Goal: Task Accomplishment & Management: Use online tool/utility

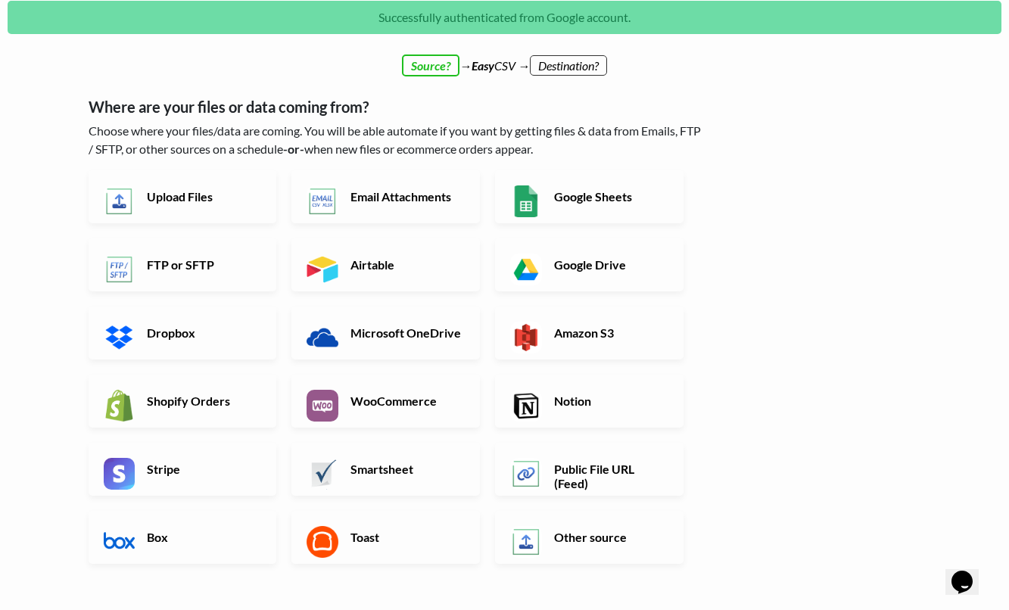
scroll to position [66, 0]
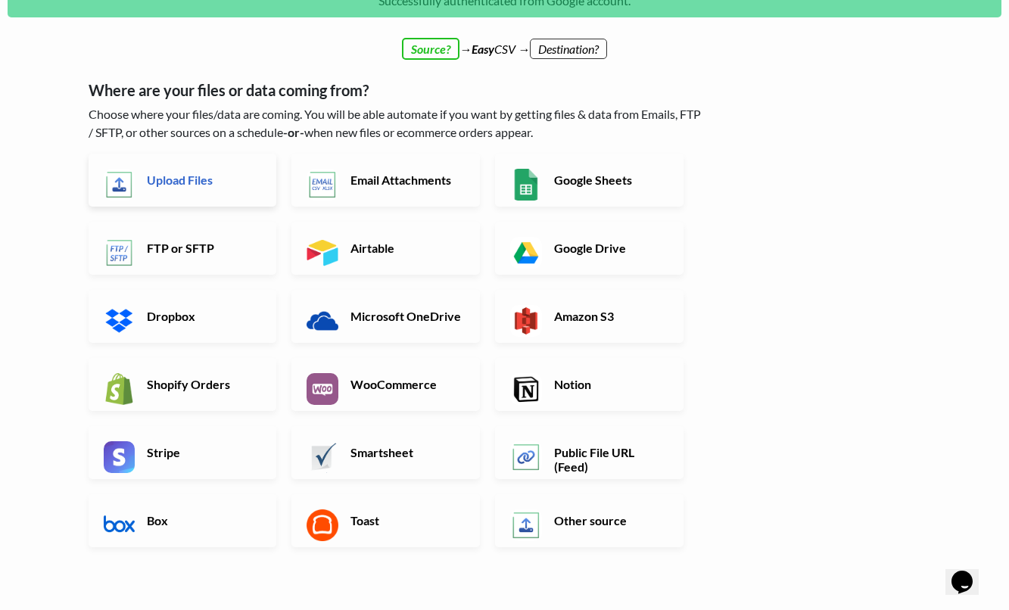
click at [144, 184] on h6 "Upload Files" at bounding box center [202, 180] width 119 height 14
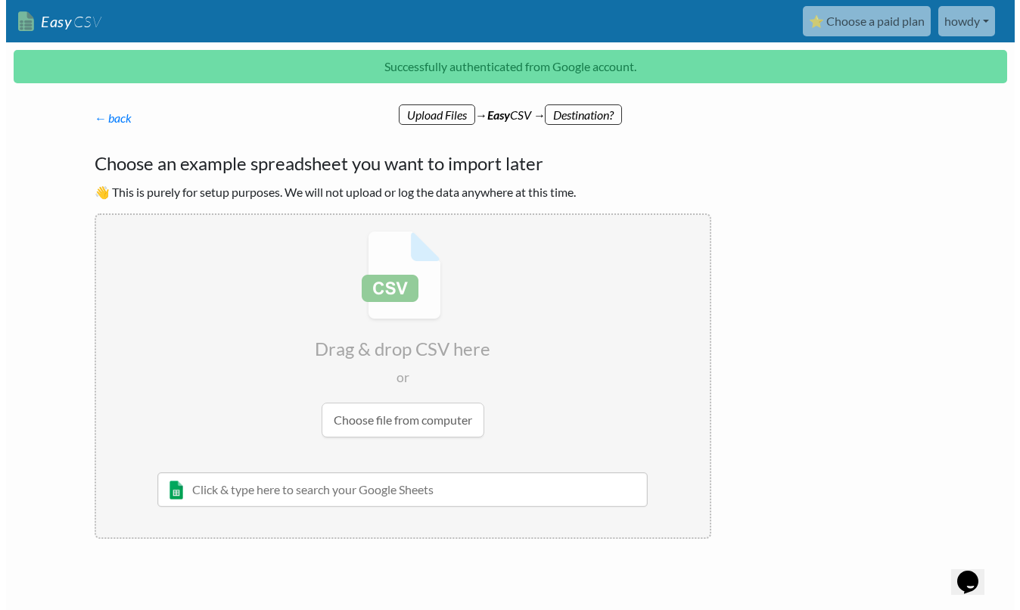
scroll to position [0, 0]
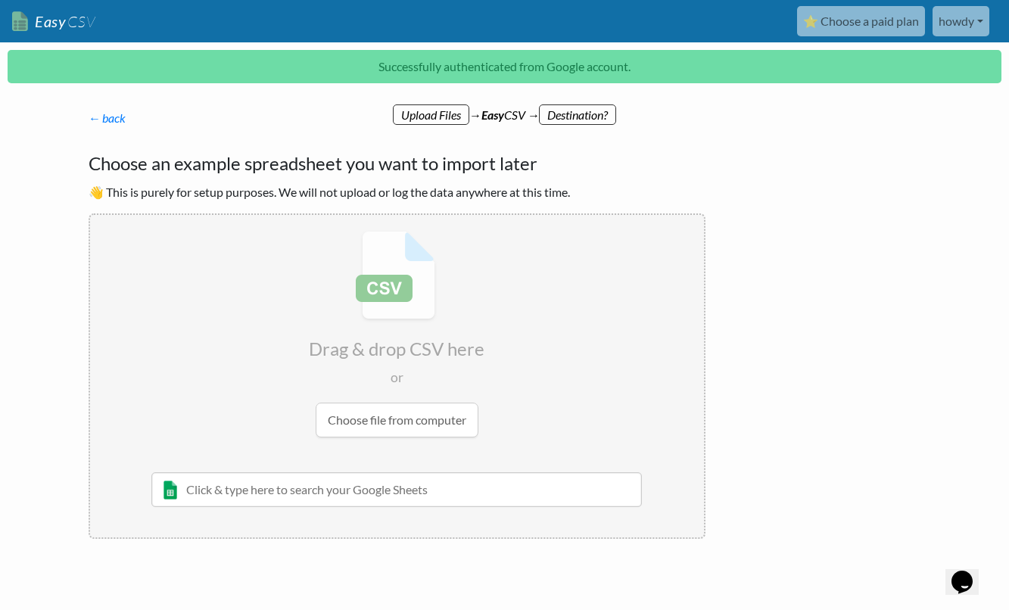
click at [400, 301] on input "file" at bounding box center [397, 334] width 614 height 238
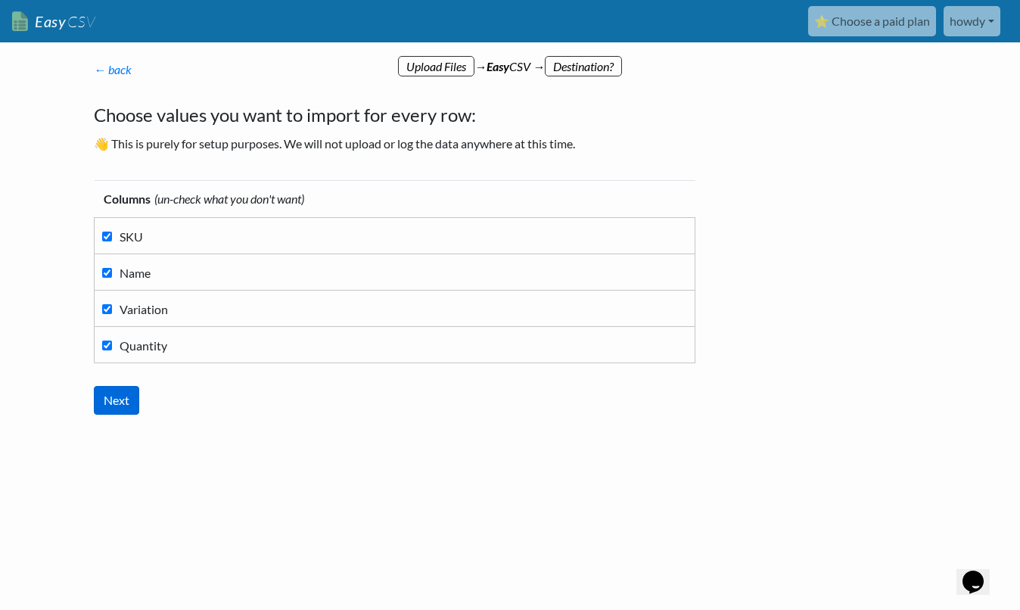
click at [121, 398] on input "Next" at bounding box center [116, 400] width 45 height 29
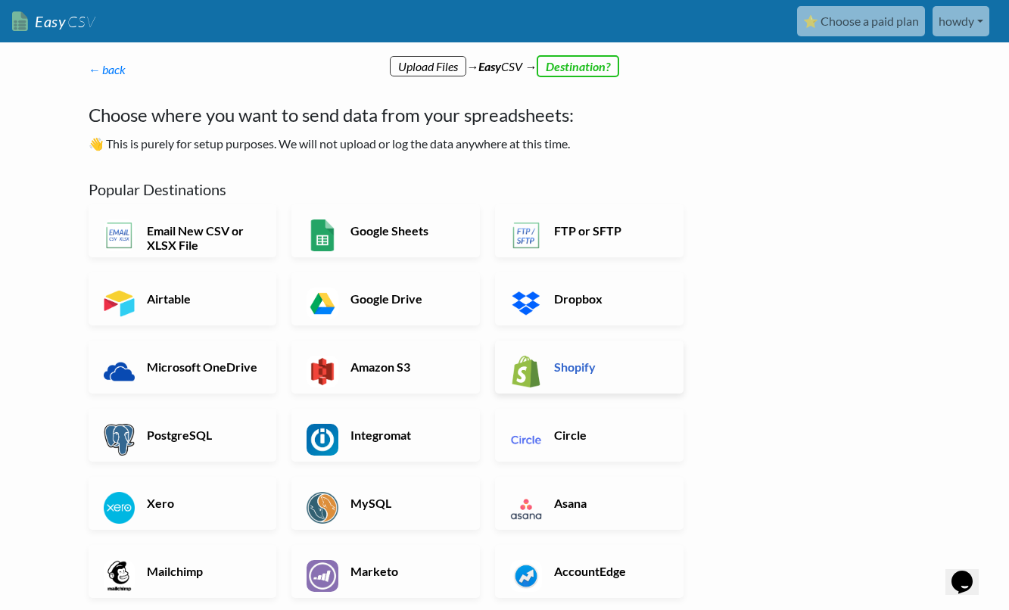
click at [602, 356] on link "Shopify" at bounding box center [589, 367] width 188 height 53
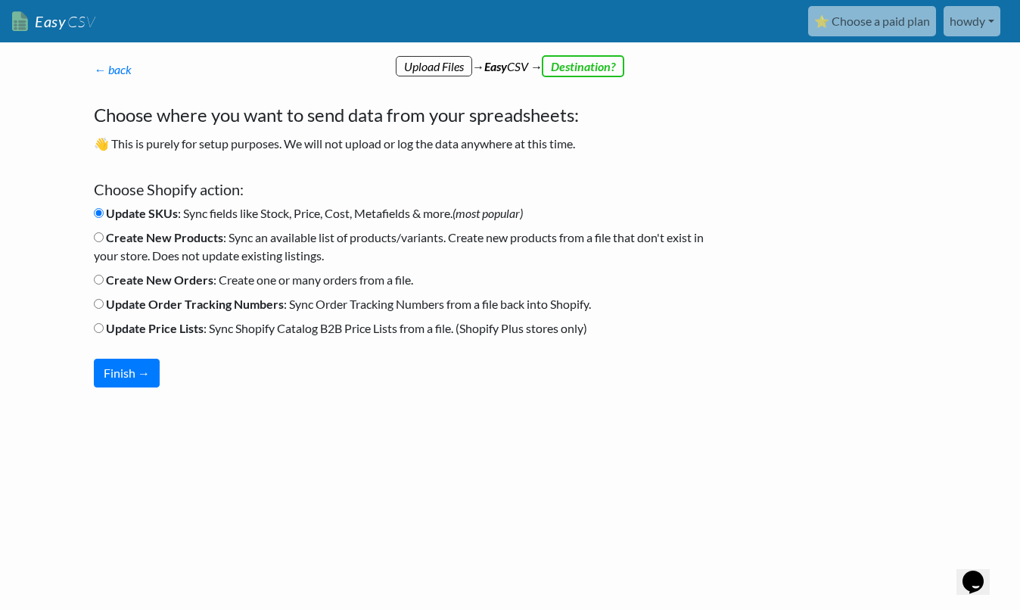
click at [227, 281] on label "Create New Orders : Create one or many orders from a file." at bounding box center [253, 280] width 319 height 18
click at [104, 281] on input "Create New Orders : Create one or many orders from a file." at bounding box center [99, 280] width 10 height 10
radio input "true"
click at [145, 377] on button "Finish →" at bounding box center [127, 373] width 66 height 29
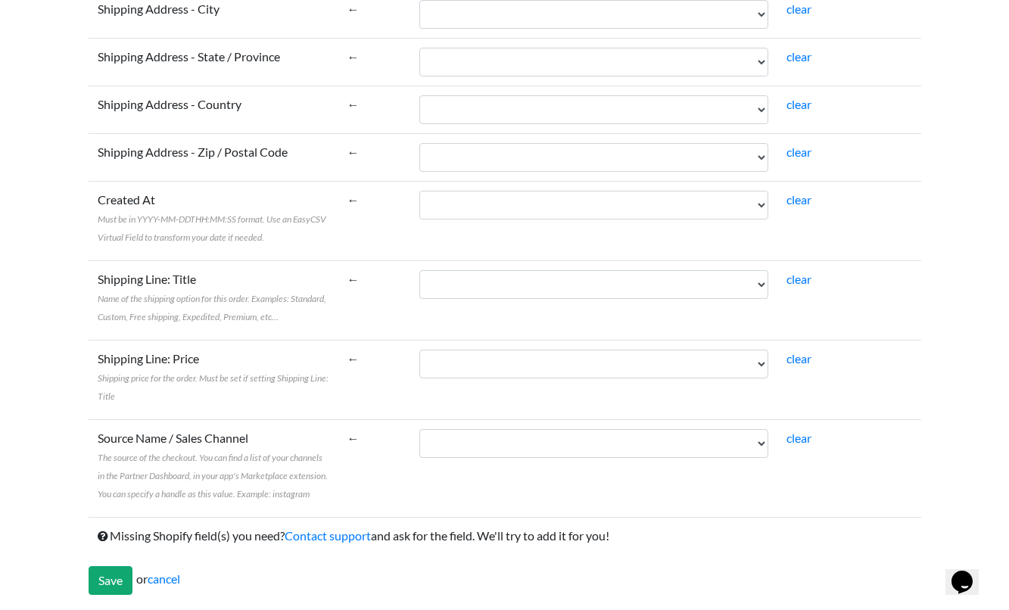
scroll to position [2910, 0]
click at [111, 585] on input "Save" at bounding box center [111, 581] width 44 height 29
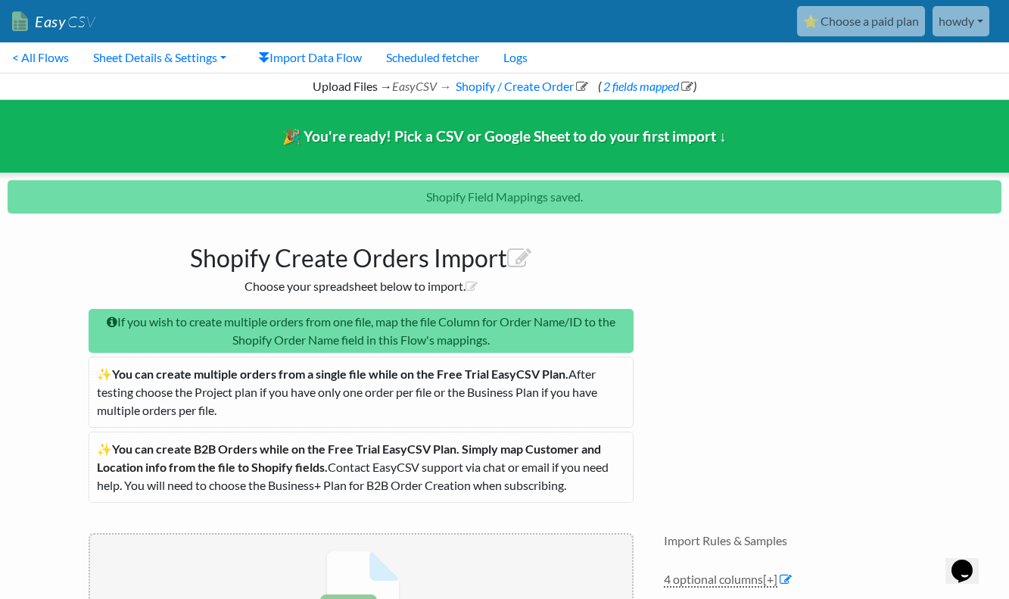
scroll to position [274, 0]
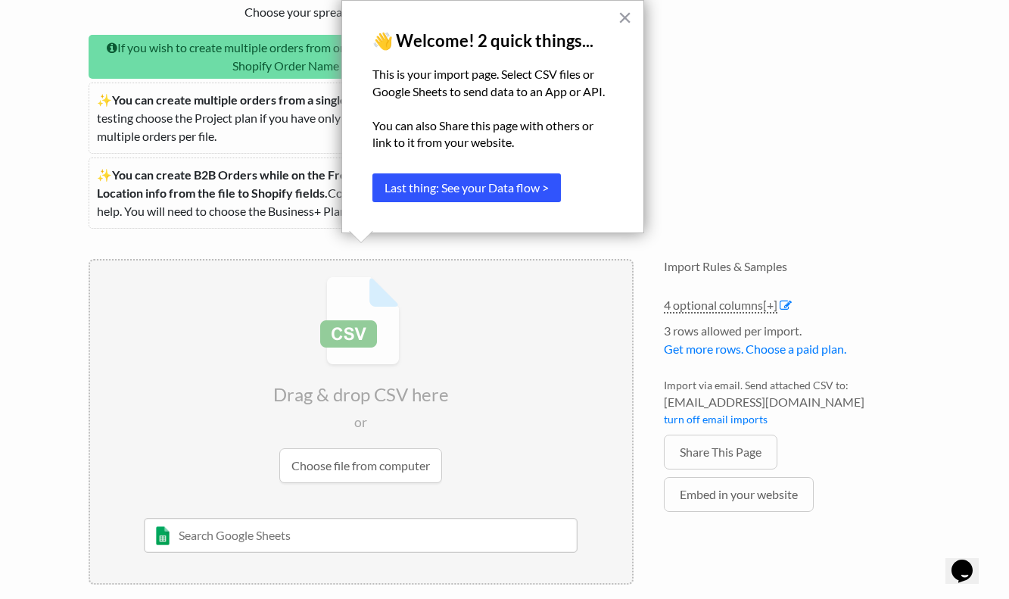
click at [512, 189] on button "Last thing: See your Data flow >" at bounding box center [466, 187] width 188 height 29
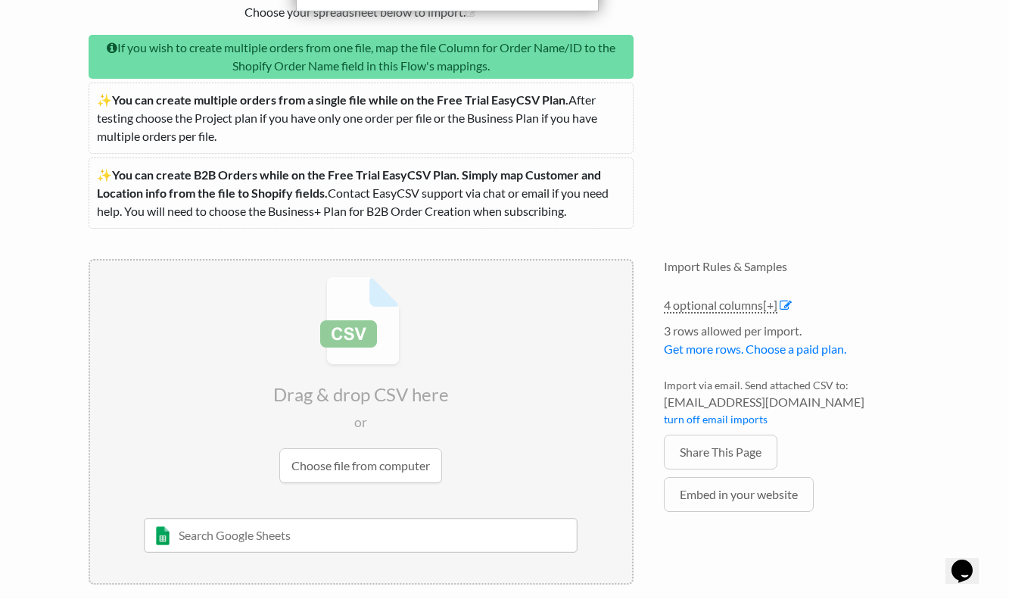
scroll to position [0, 0]
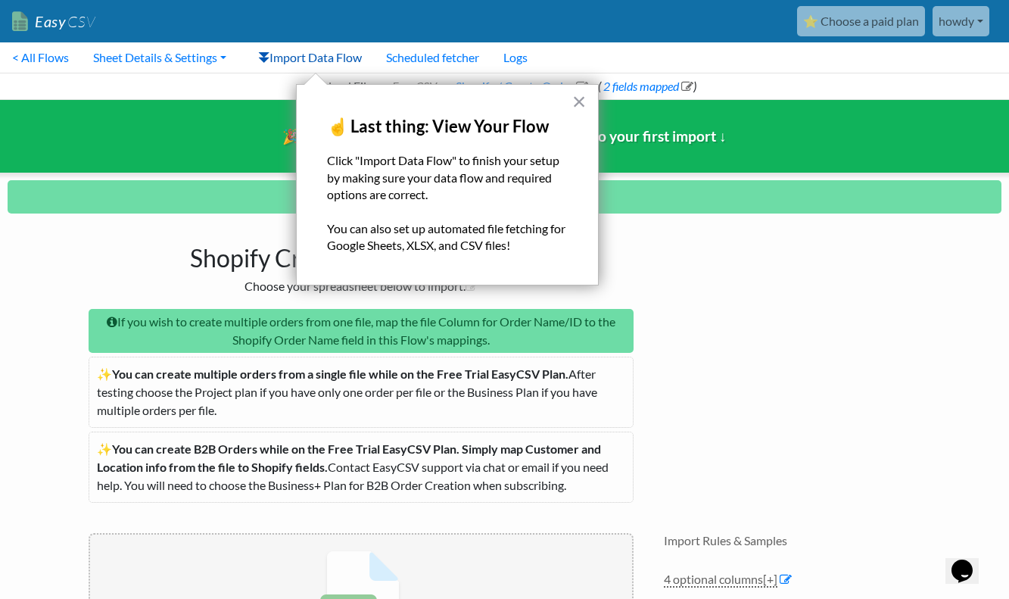
click at [327, 63] on link "Import Data Flow" at bounding box center [310, 57] width 128 height 30
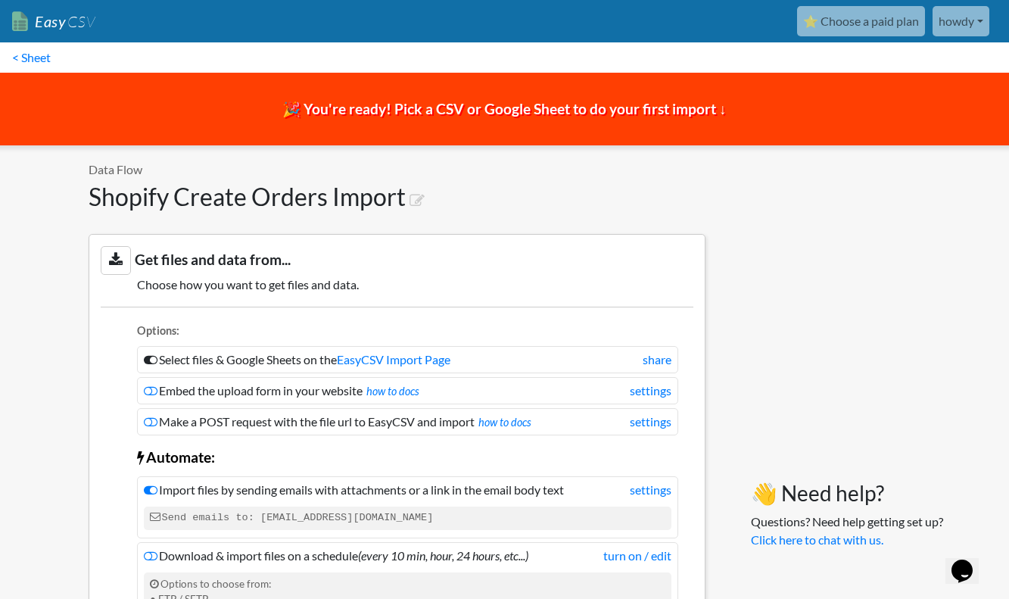
click at [715, 114] on span "🎉 You're ready! Pick a CSV or Google Sheet to do your first import ↓" at bounding box center [504, 108] width 444 height 17
click at [848, 20] on link "⭐ Choose a paid plan" at bounding box center [861, 21] width 128 height 30
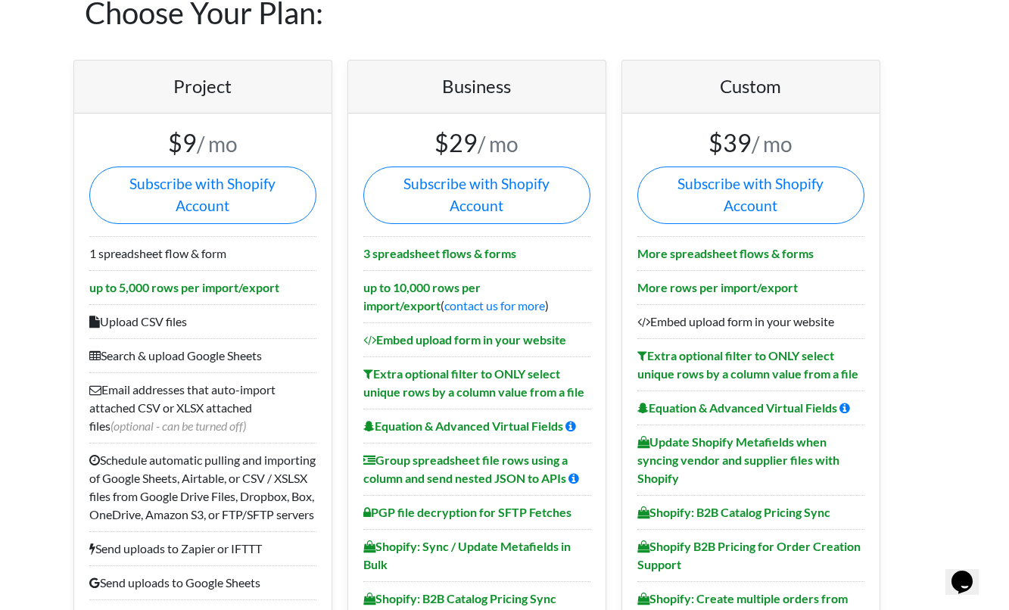
scroll to position [76, 0]
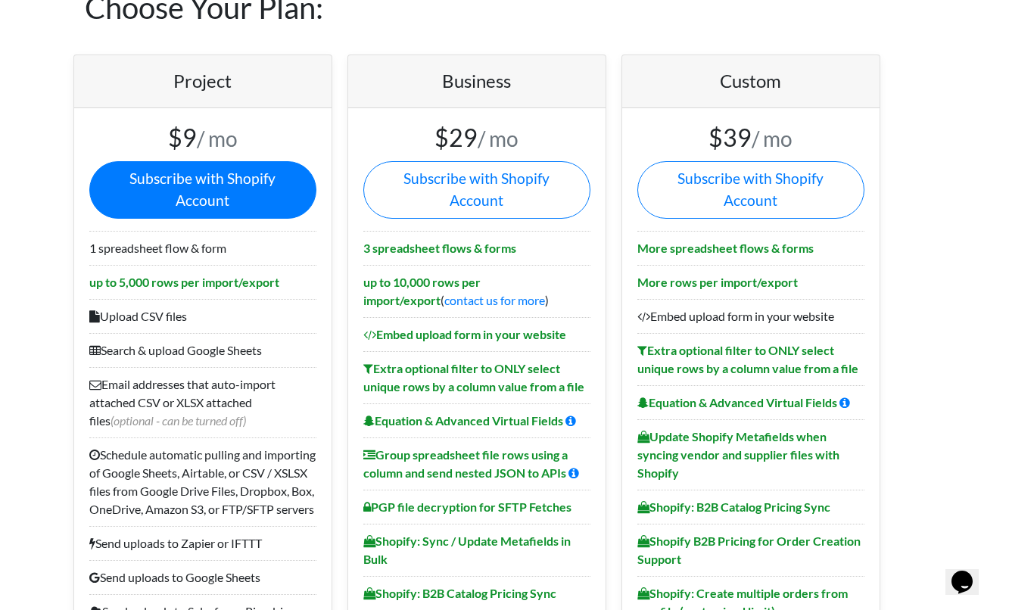
click at [235, 175] on link "Subscribe with Shopify Account" at bounding box center [202, 190] width 227 height 58
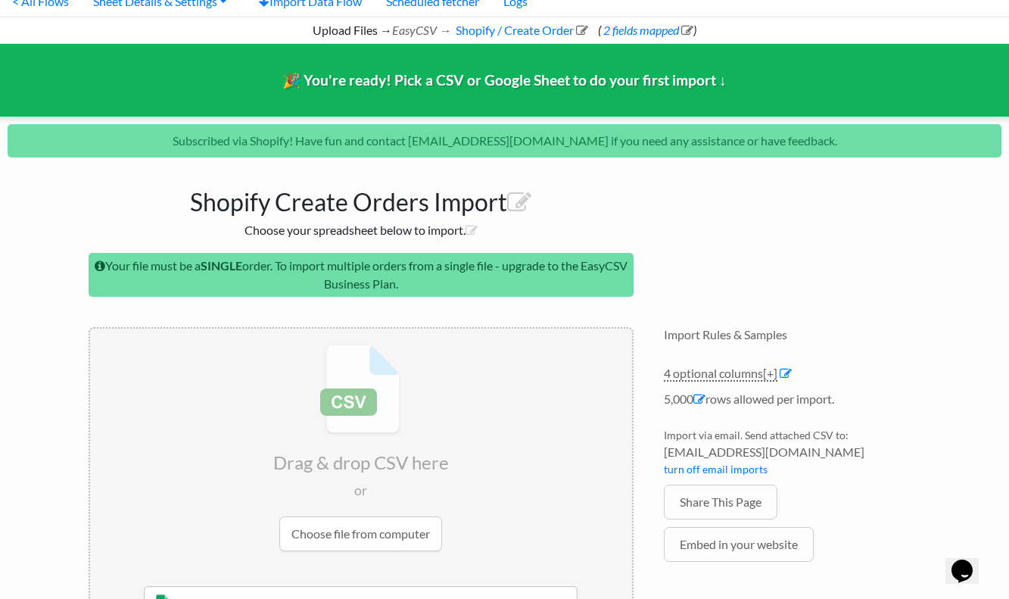
scroll to position [68, 0]
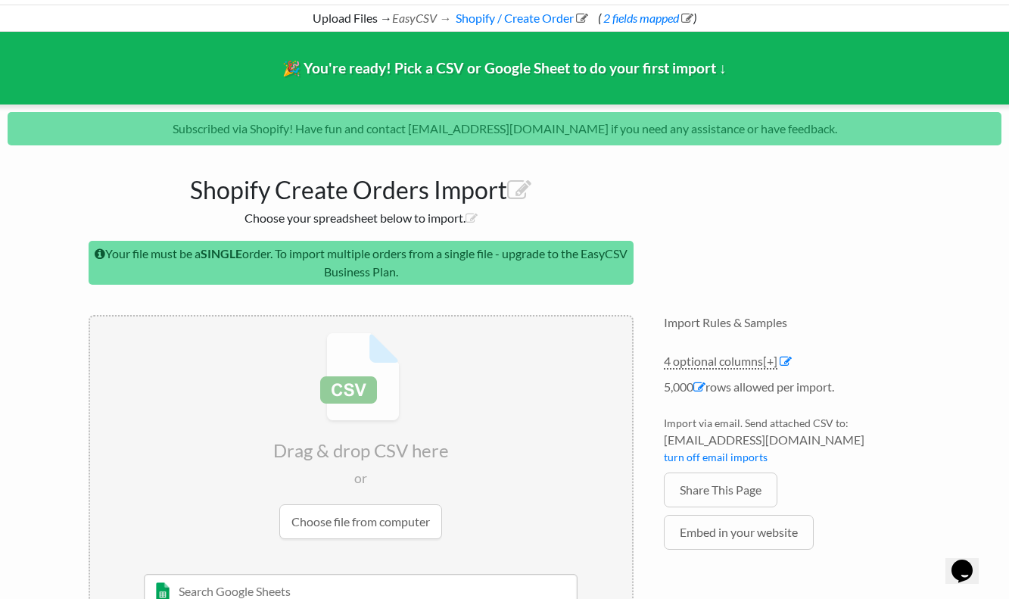
click at [362, 509] on input "file" at bounding box center [361, 435] width 542 height 238
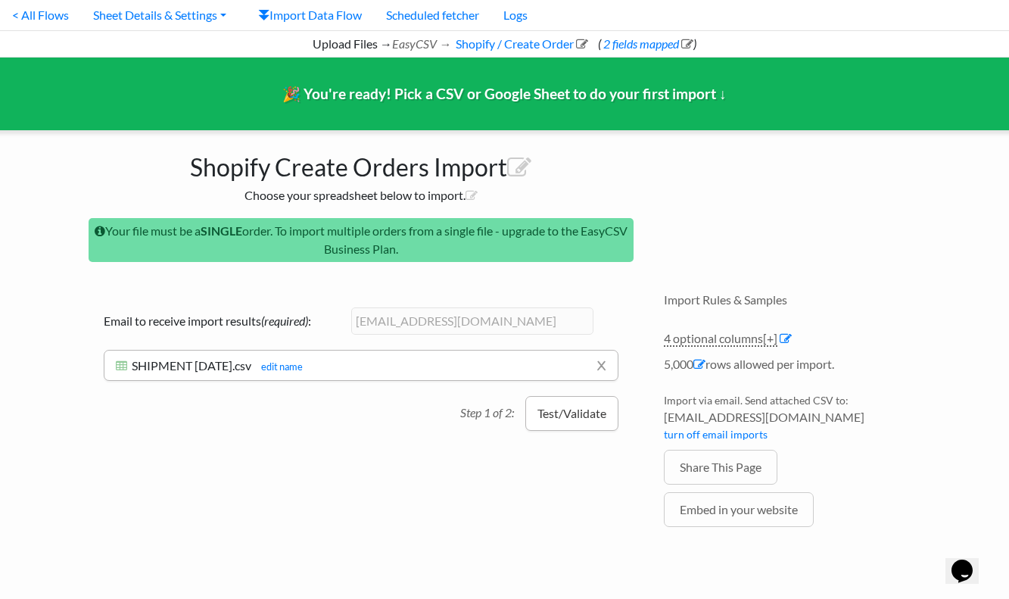
click at [577, 415] on button "Test/Validate" at bounding box center [571, 413] width 93 height 35
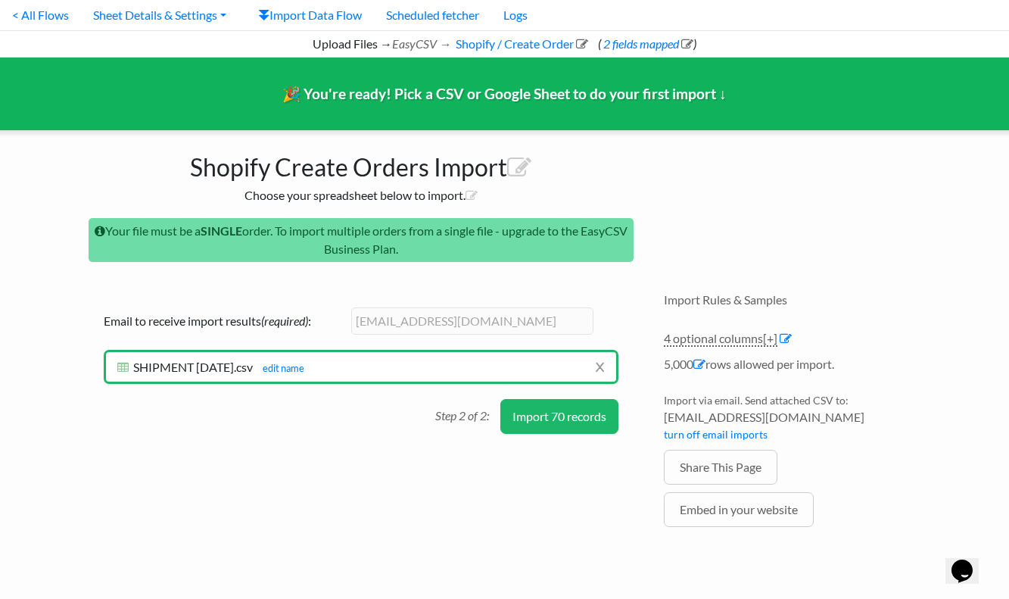
click at [545, 422] on button "Import 70 records" at bounding box center [559, 416] width 118 height 35
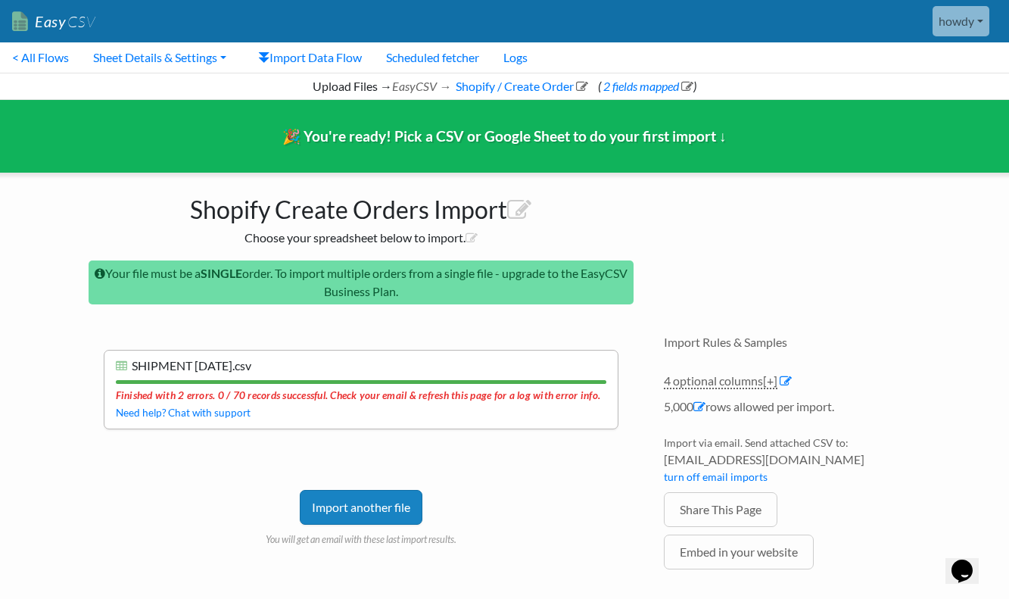
scroll to position [0, 0]
click at [191, 60] on link "Sheet Details & Settings" at bounding box center [159, 57] width 157 height 30
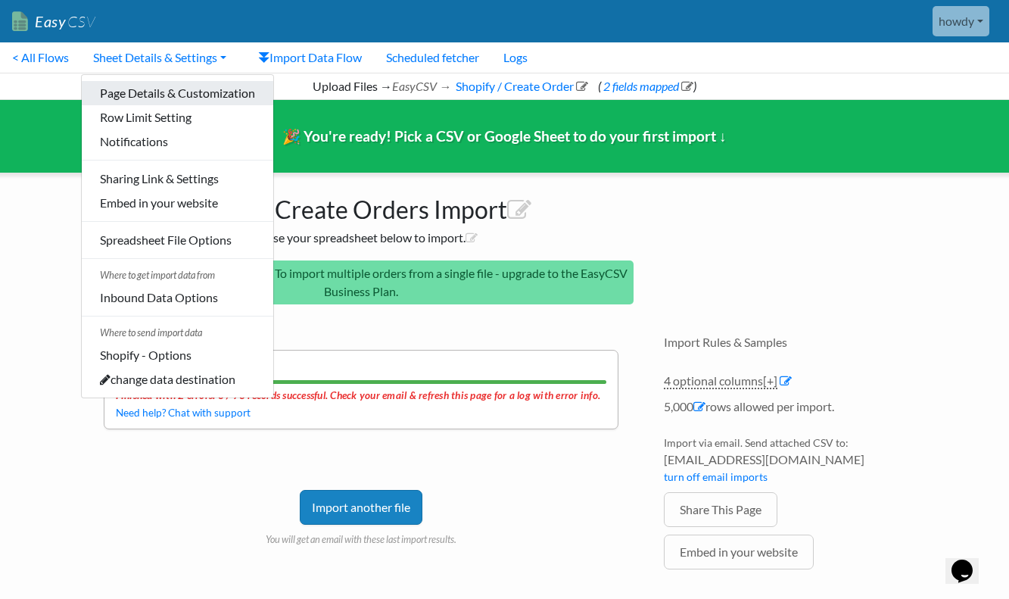
click at [194, 90] on link "Page Details & Customization" at bounding box center [177, 93] width 191 height 24
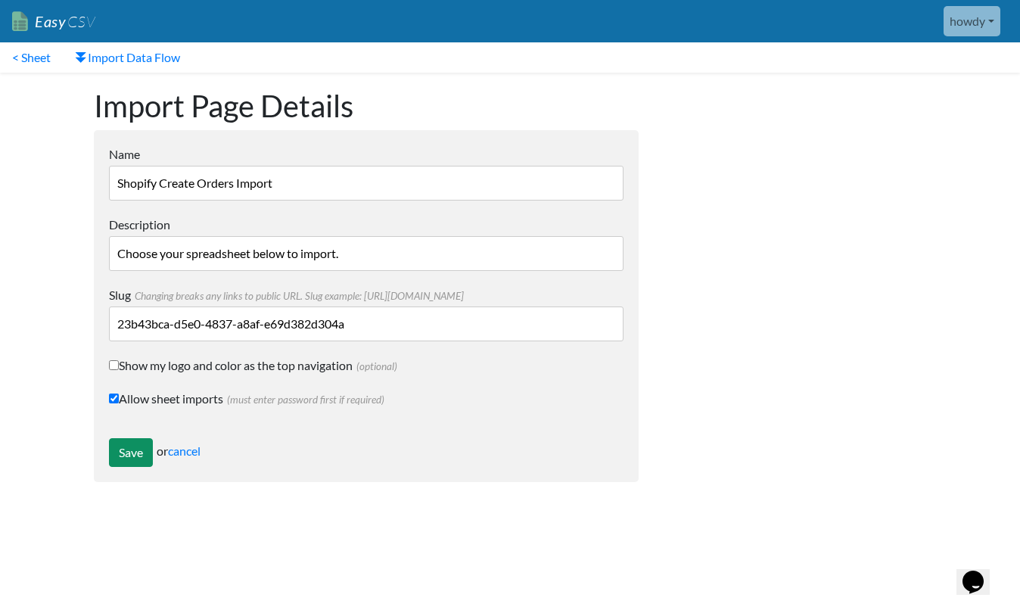
click at [143, 443] on input "Save" at bounding box center [131, 452] width 44 height 29
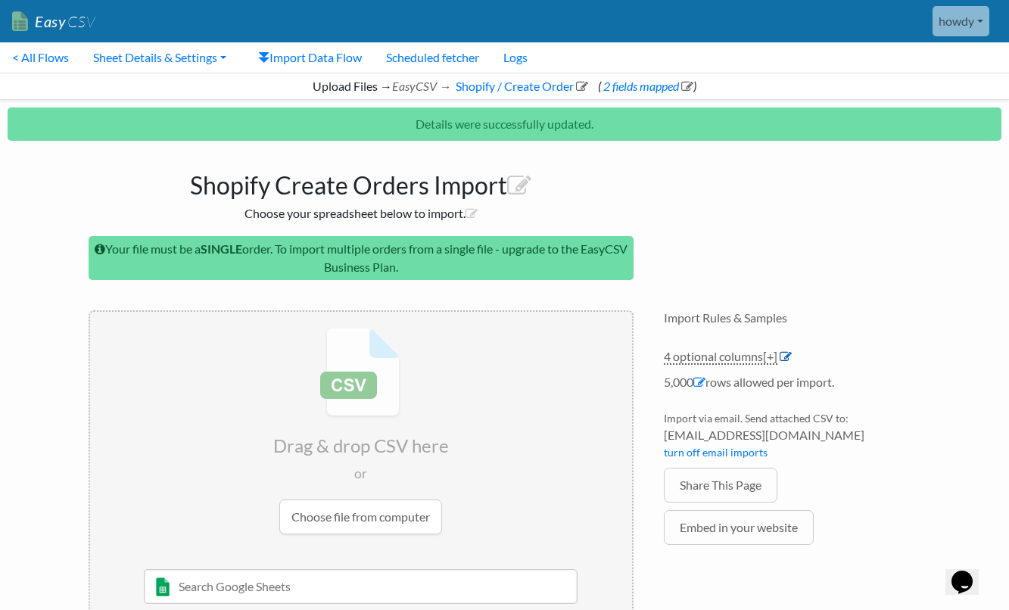
click at [789, 357] on icon at bounding box center [785, 356] width 12 height 12
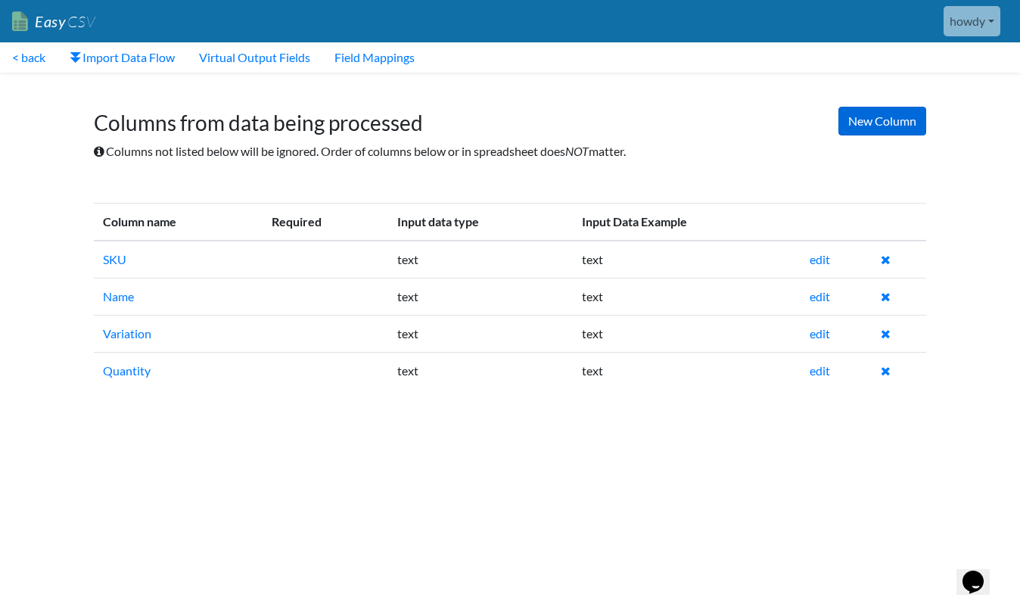
click at [875, 128] on link "New Column" at bounding box center [882, 121] width 88 height 29
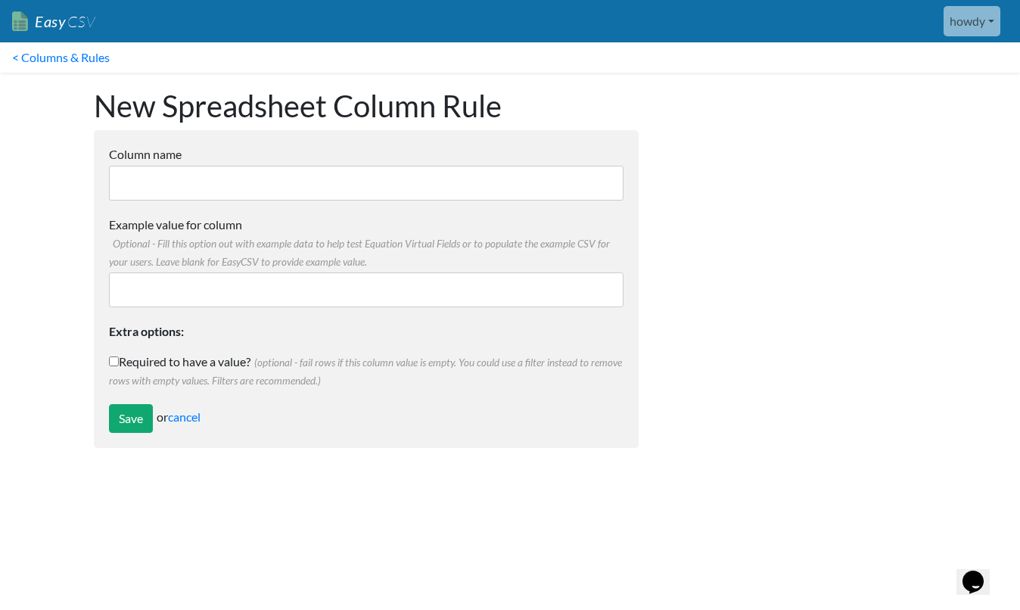
click at [149, 176] on input "Column name" at bounding box center [366, 183] width 515 height 35
type input "email"
click at [150, 275] on input "Example value for column Optional - Fill this option out with example data to h…" at bounding box center [366, 289] width 515 height 35
click at [113, 364] on input "Required to have a value? (optional - fail rows if this column value is empty. …" at bounding box center [114, 361] width 10 height 10
checkbox input "true"
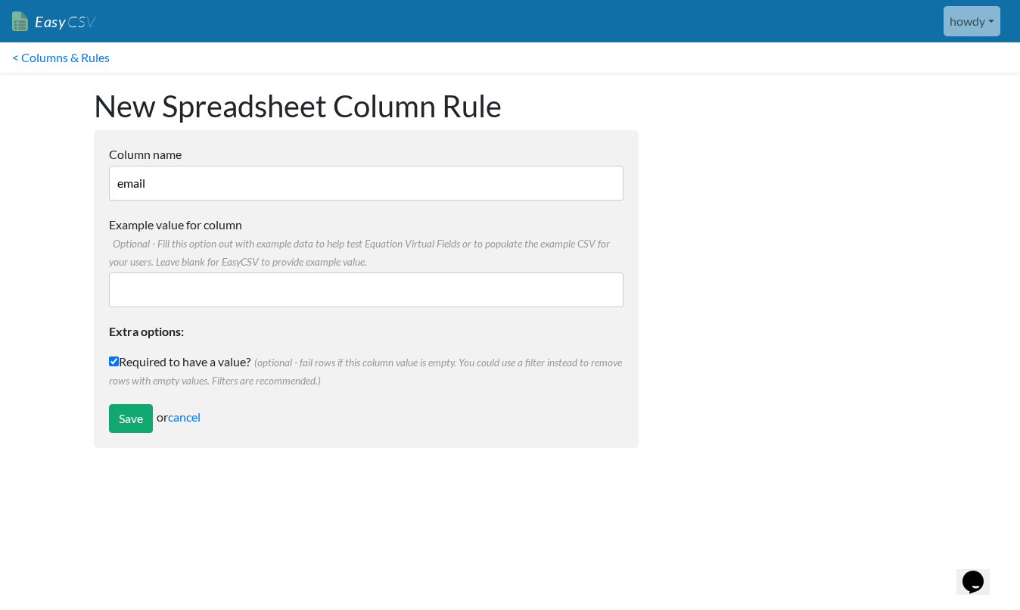
click at [217, 298] on input "Example value for column Optional - Fill this option out with example data to h…" at bounding box center [366, 289] width 515 height 35
paste input "[EMAIL_ADDRESS][DOMAIN_NAME]"
type input "[EMAIL_ADDRESS][DOMAIN_NAME]"
click at [138, 409] on input "Save" at bounding box center [131, 418] width 44 height 29
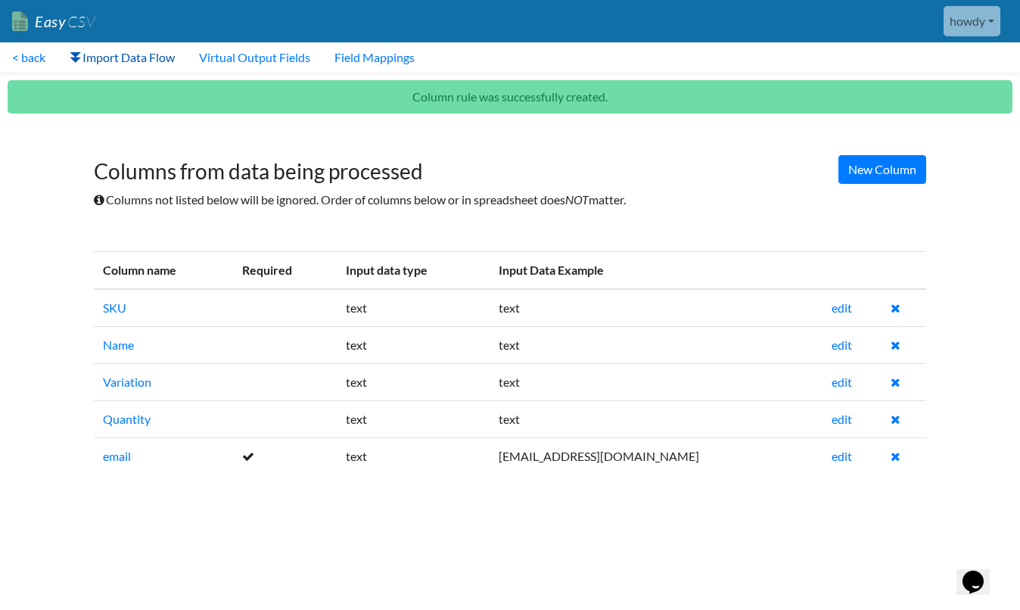
click at [95, 57] on link "Import Data Flow" at bounding box center [122, 57] width 129 height 30
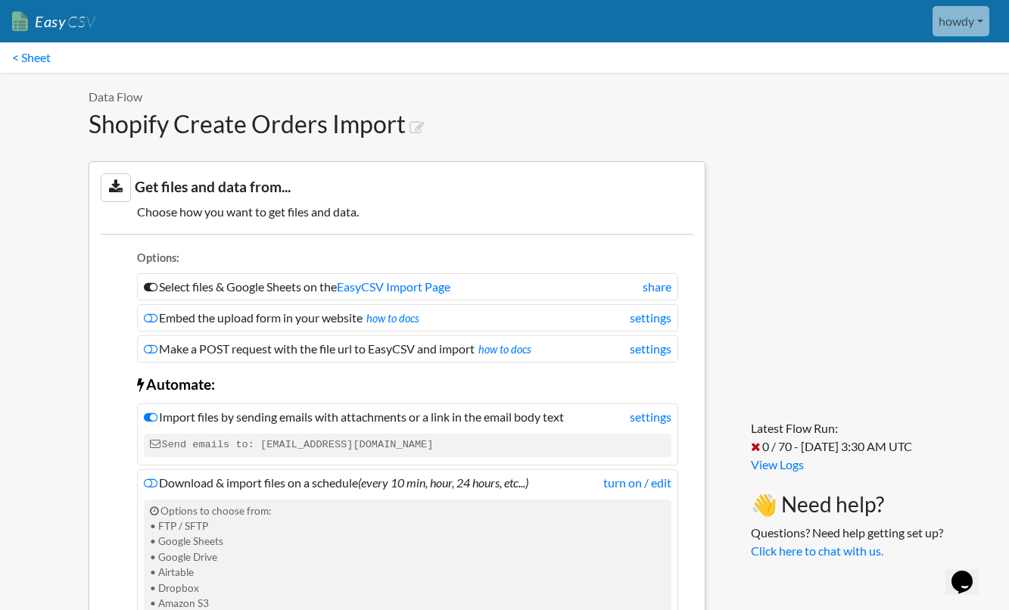
click at [42, 24] on link "Easy CSV" at bounding box center [53, 21] width 83 height 31
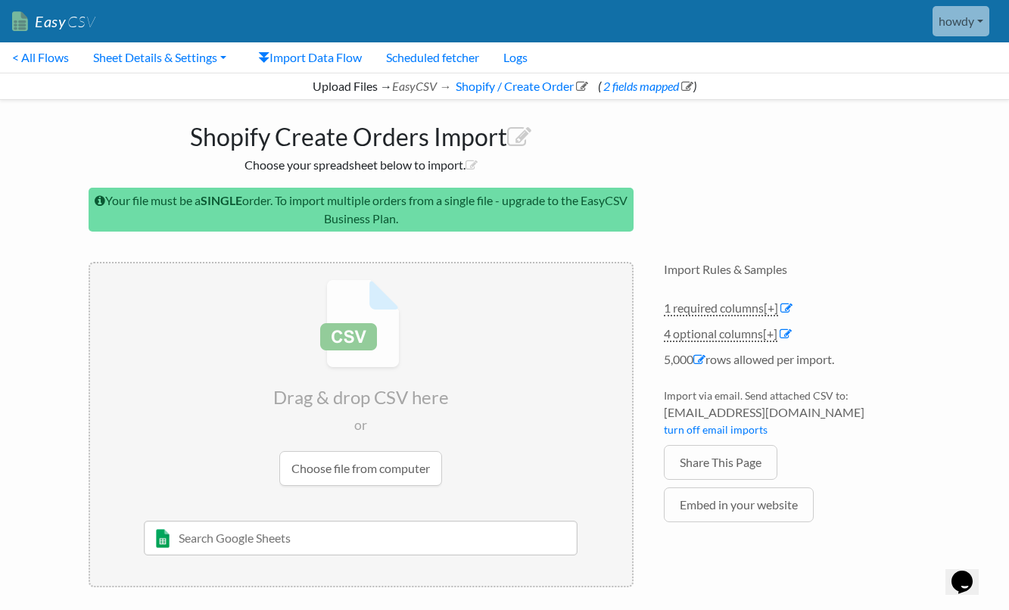
click at [354, 461] on input "file" at bounding box center [361, 382] width 542 height 238
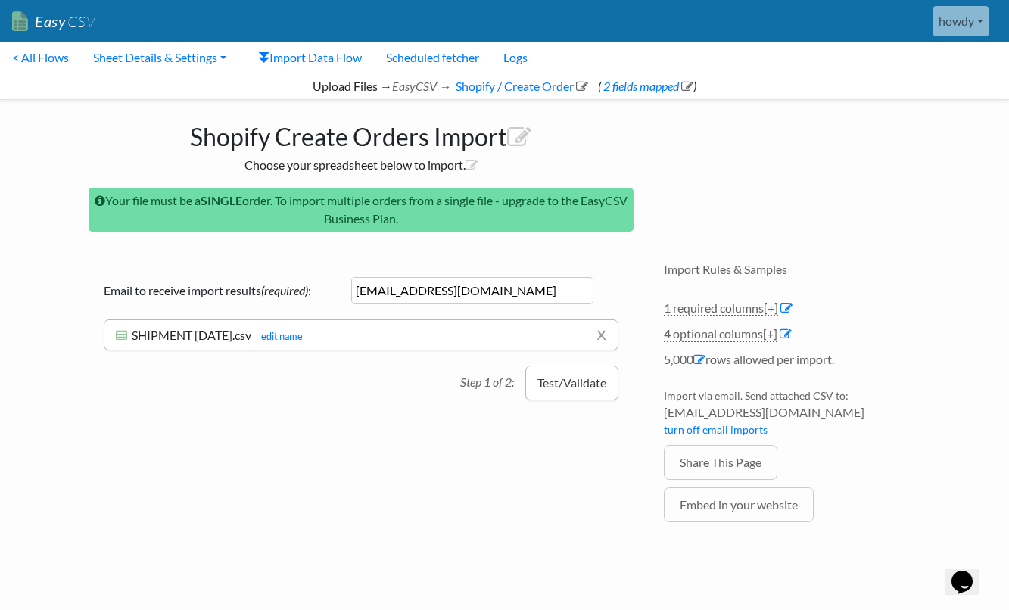
click at [585, 383] on button "Test/Validate" at bounding box center [571, 383] width 93 height 35
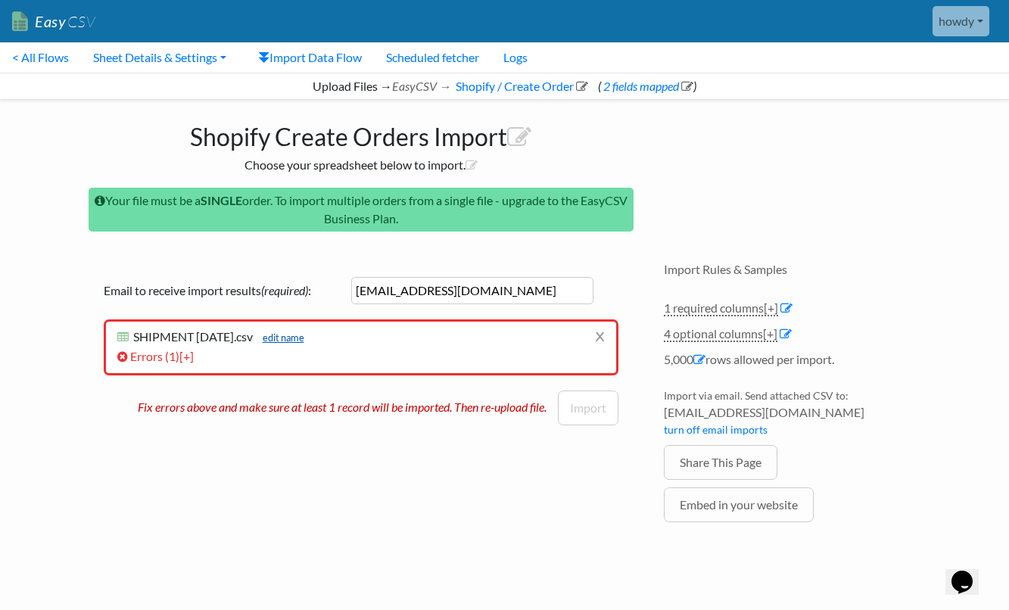
click at [296, 339] on link "edit name" at bounding box center [279, 337] width 49 height 12
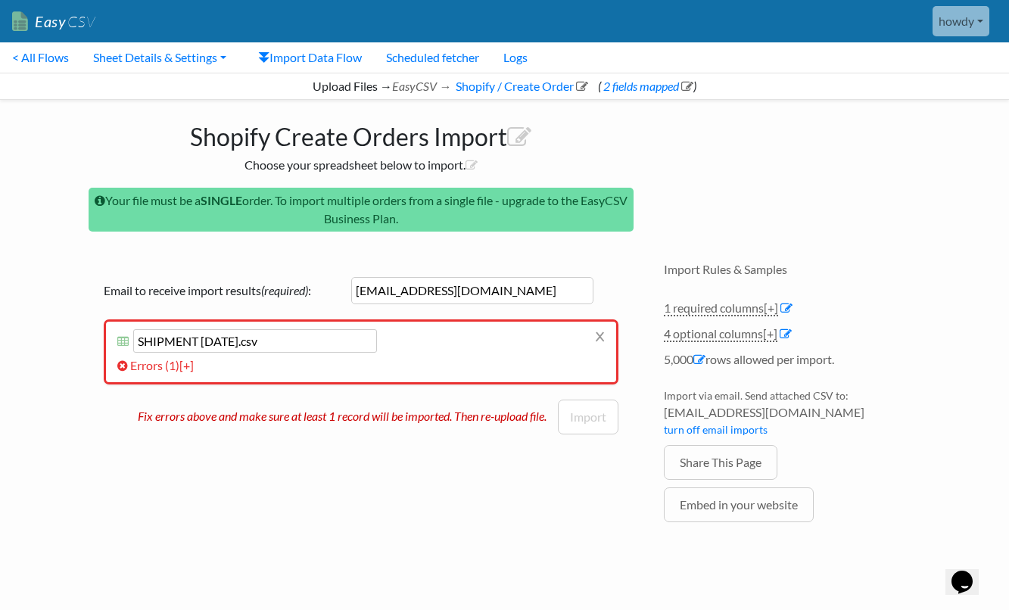
click at [434, 420] on p "Fix errors above and make sure at least 1 record will be imported. Then re-uplo…" at bounding box center [348, 413] width 420 height 26
click at [156, 363] on link "Errors ( 1 ) [+]" at bounding box center [155, 365] width 76 height 14
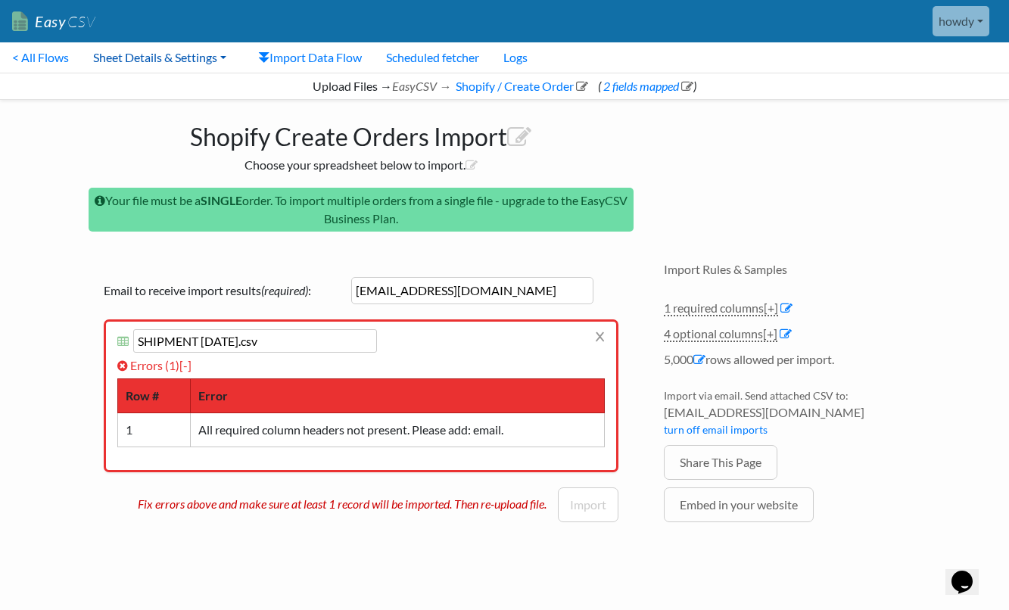
click at [172, 58] on link "Sheet Details & Settings" at bounding box center [159, 57] width 157 height 30
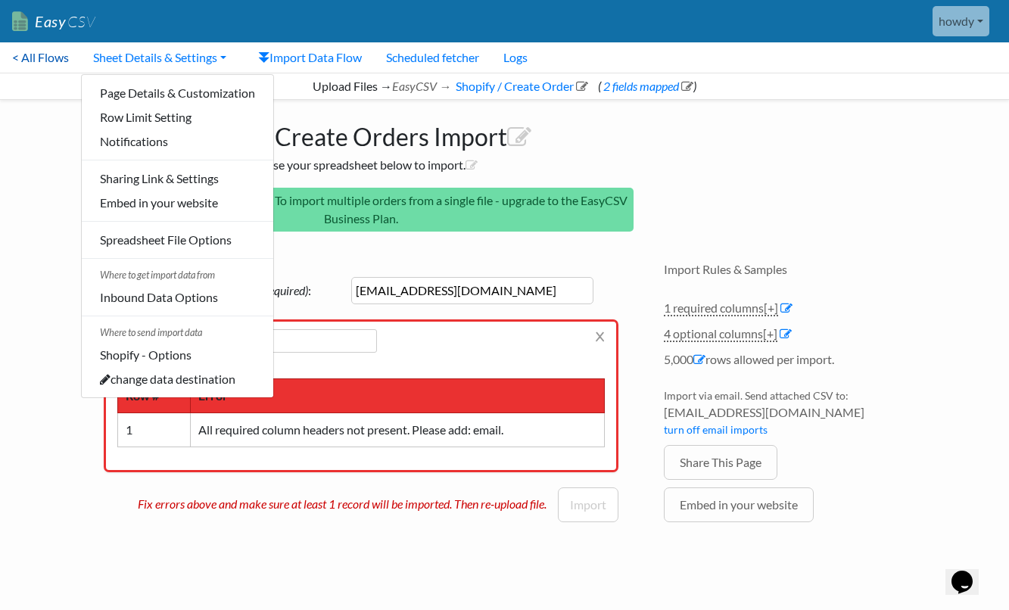
click at [57, 58] on link "< All Flows" at bounding box center [40, 57] width 81 height 30
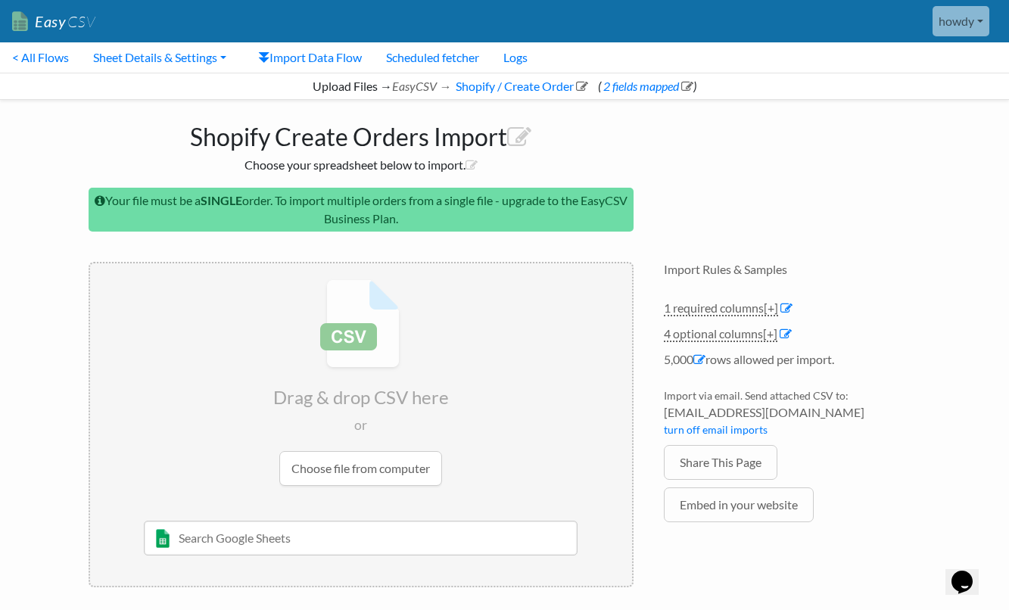
click at [353, 462] on input "file" at bounding box center [361, 382] width 542 height 238
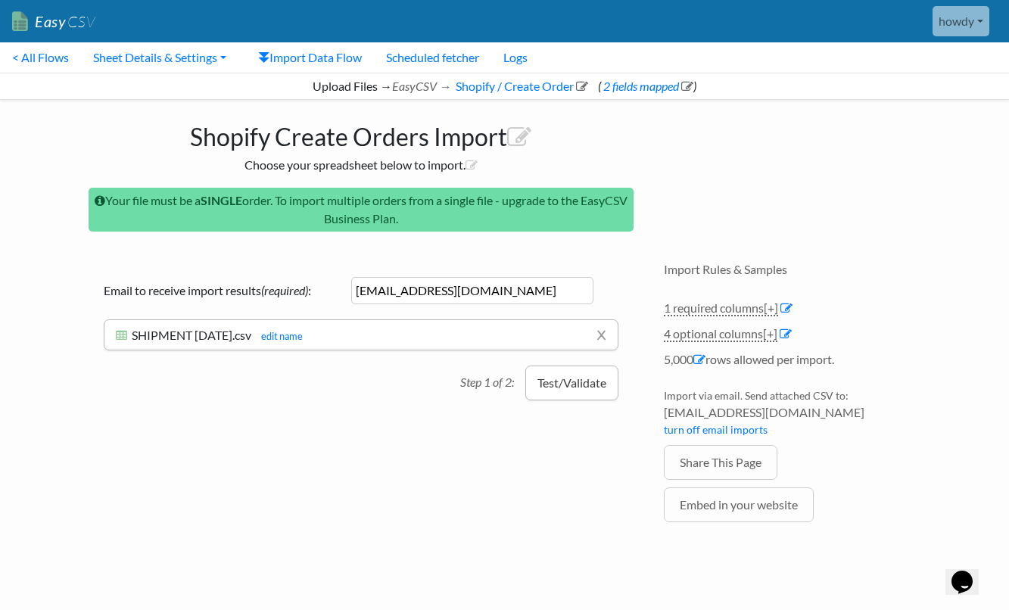
click at [574, 384] on button "Test/Validate" at bounding box center [571, 383] width 93 height 35
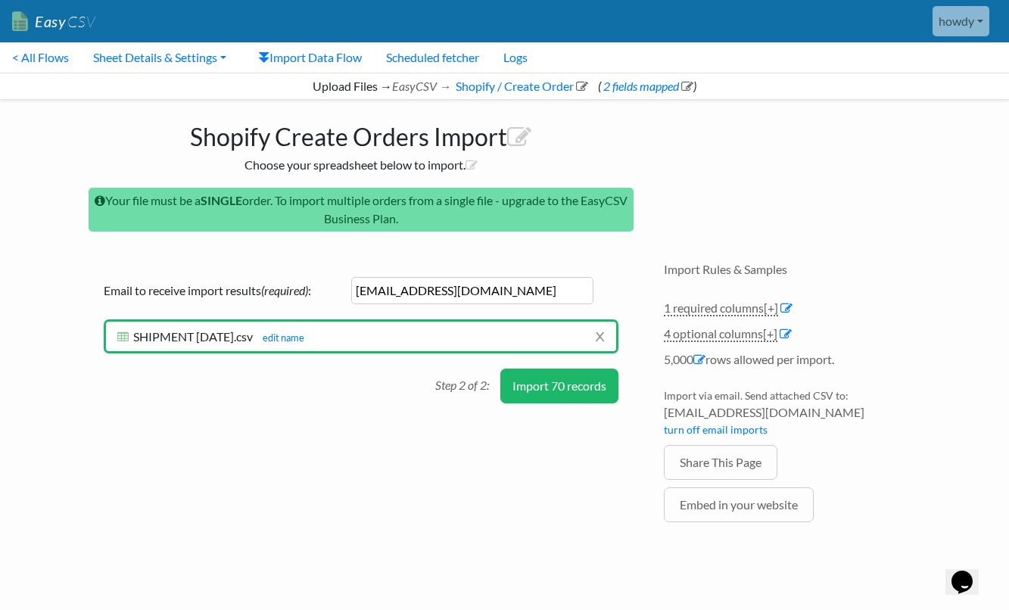
click at [574, 384] on button "Import 70 records" at bounding box center [559, 386] width 118 height 35
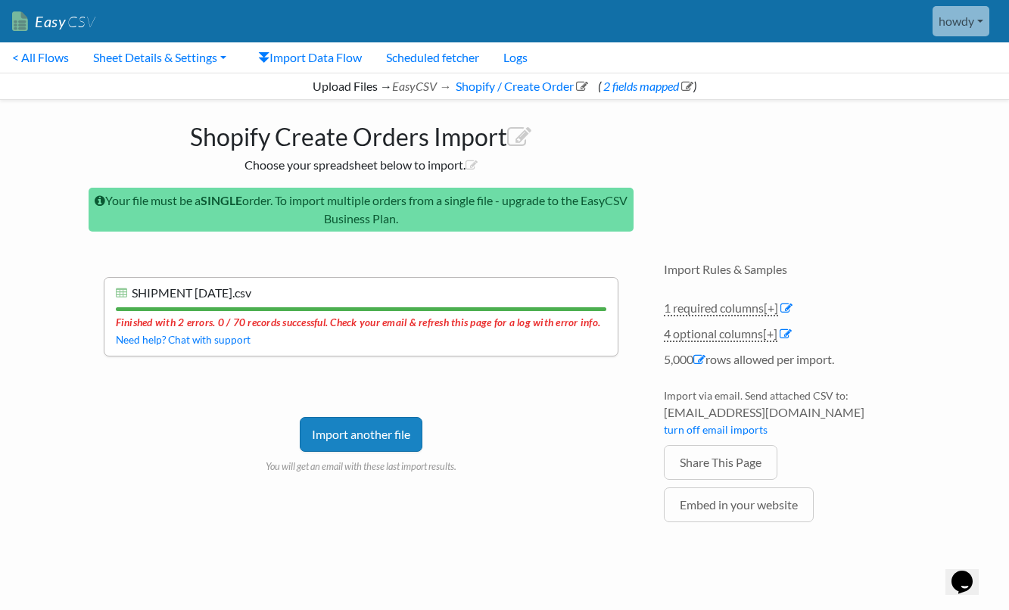
click at [196, 320] on div "Finished with 2 errors. 0 / 70 records successful. Check your email & refresh t…" at bounding box center [361, 320] width 490 height 19
click at [198, 61] on link "Sheet Details & Settings" at bounding box center [159, 57] width 157 height 30
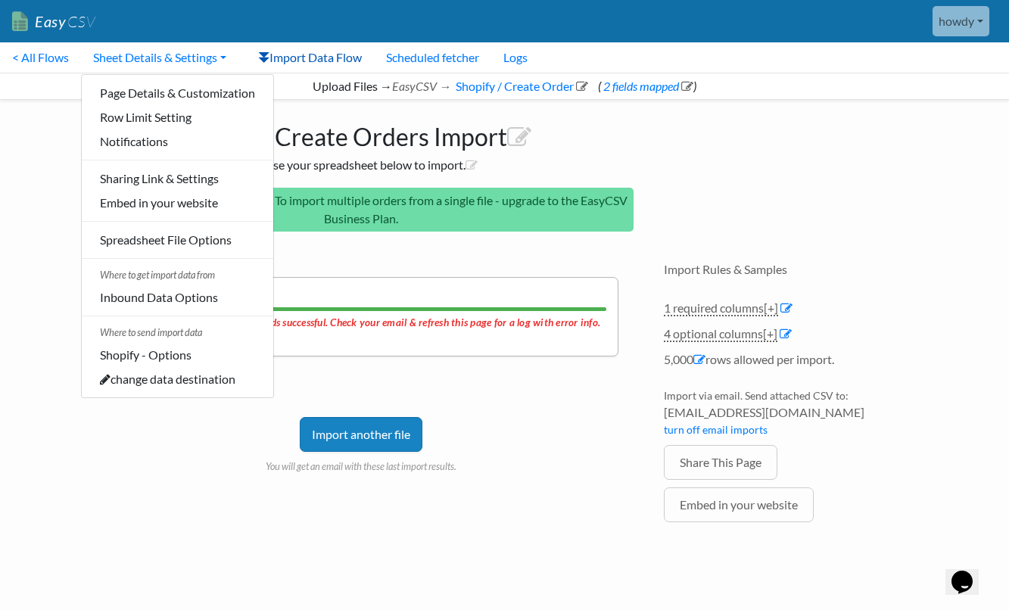
click at [347, 60] on link "Import Data Flow" at bounding box center [310, 57] width 128 height 30
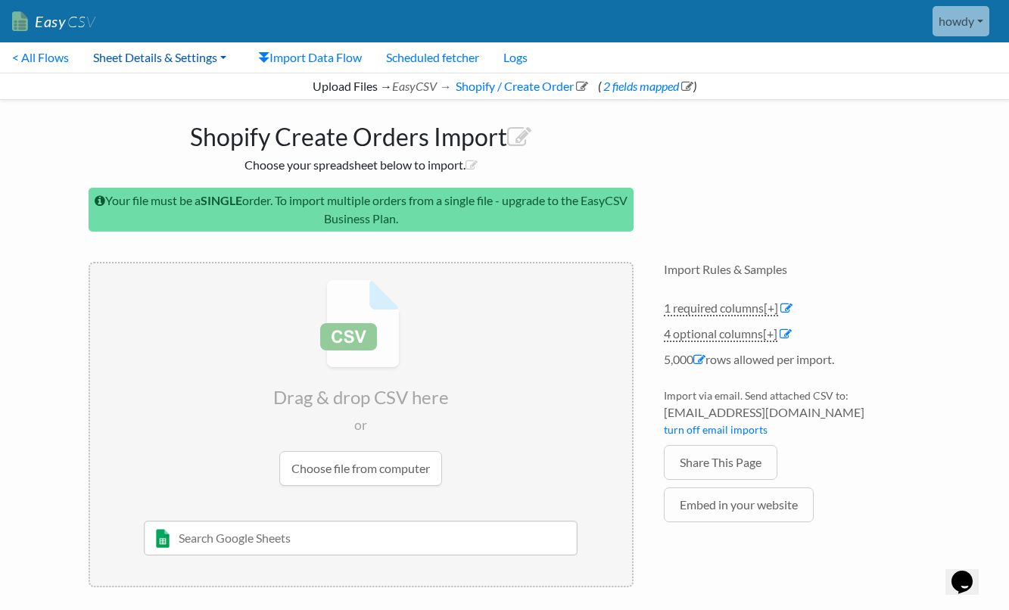
click at [206, 61] on link "Sheet Details & Settings" at bounding box center [159, 57] width 157 height 30
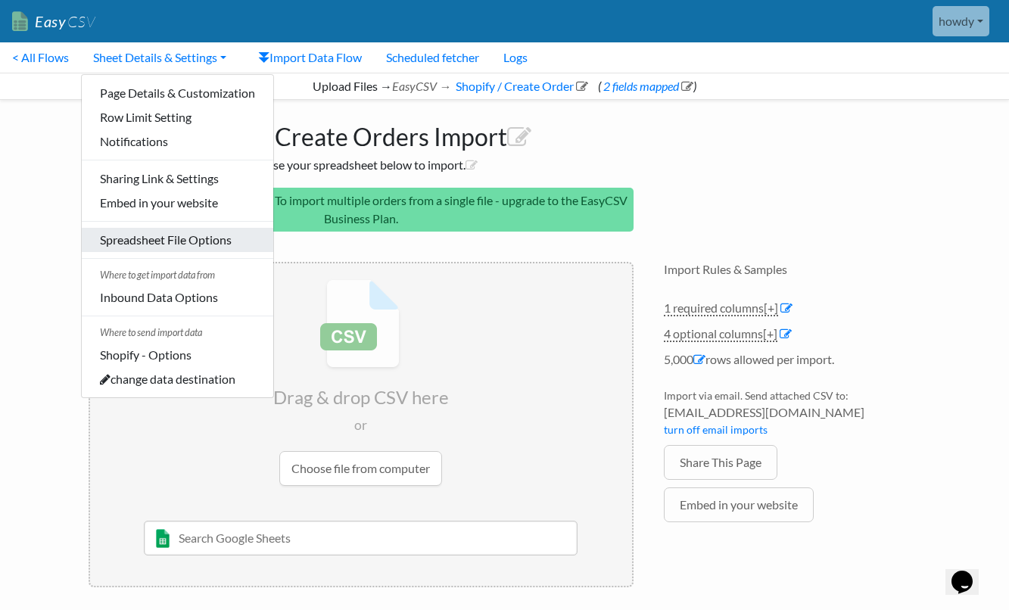
click at [158, 242] on link "Spreadsheet File Options" at bounding box center [177, 240] width 191 height 24
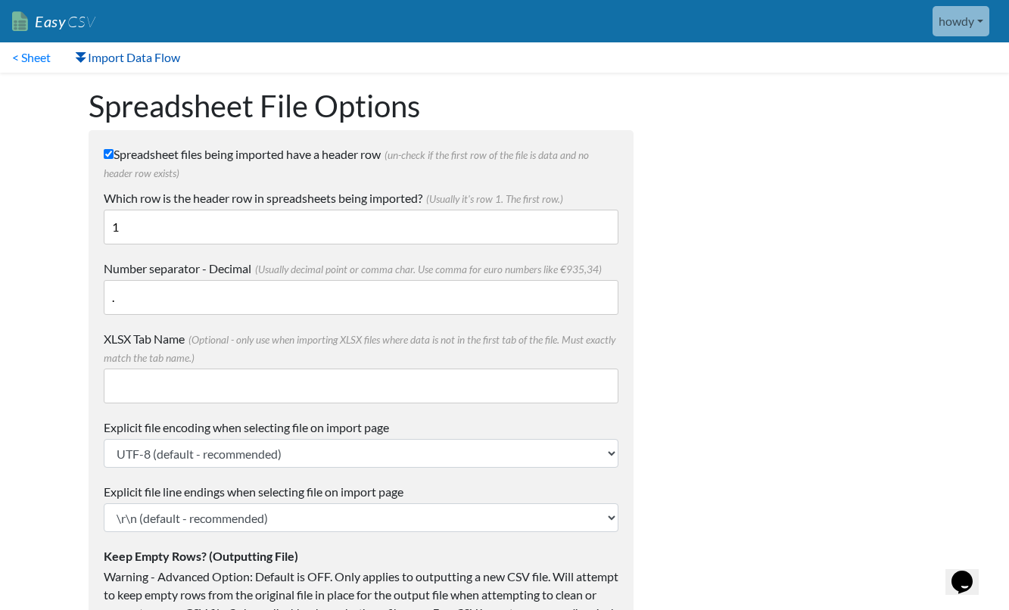
click at [147, 58] on link "Import Data Flow" at bounding box center [127, 57] width 129 height 30
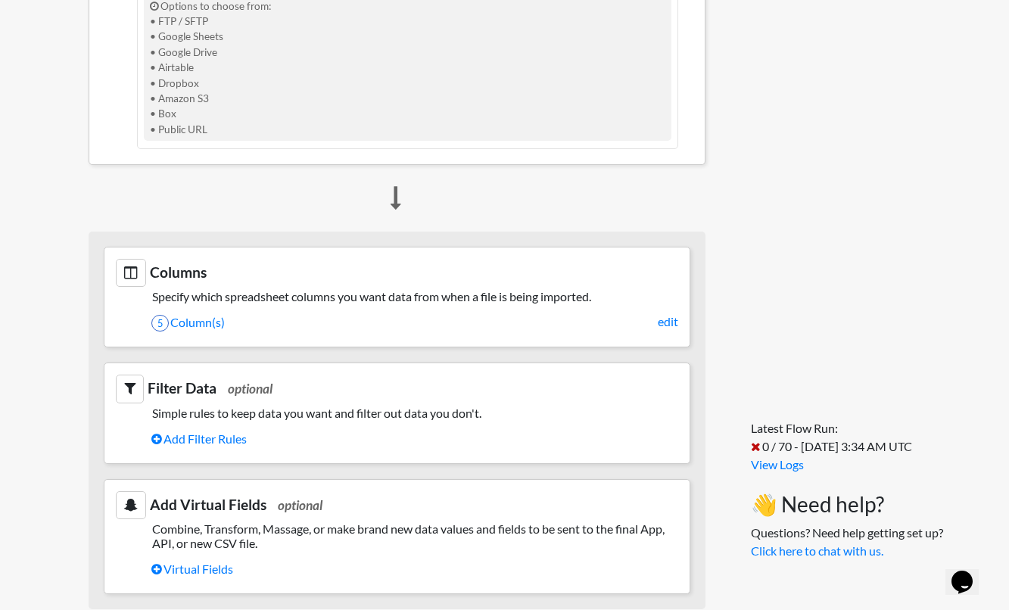
scroll to position [527, 0]
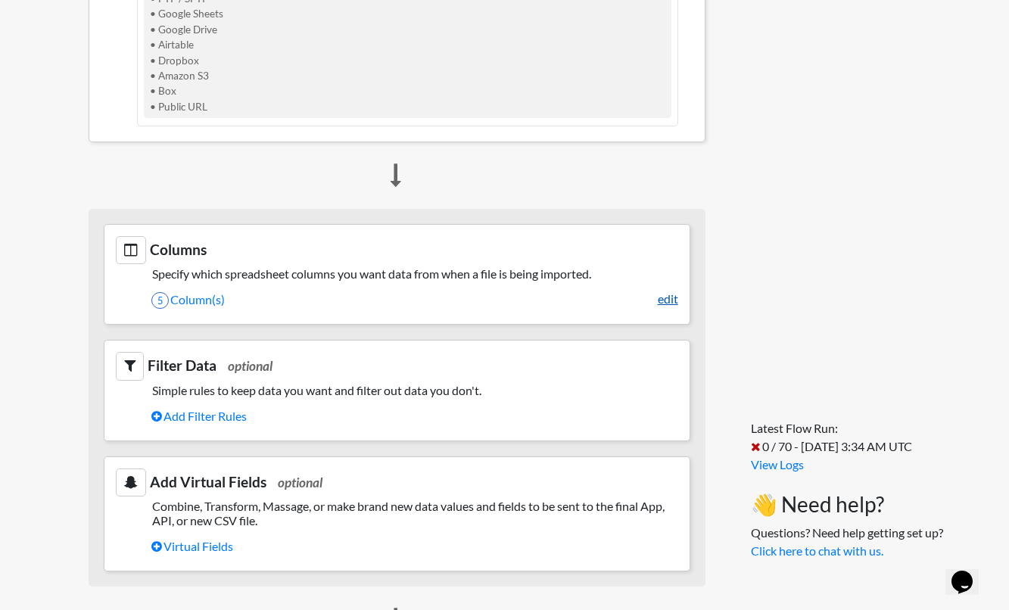
click at [670, 295] on link "edit" at bounding box center [668, 299] width 20 height 18
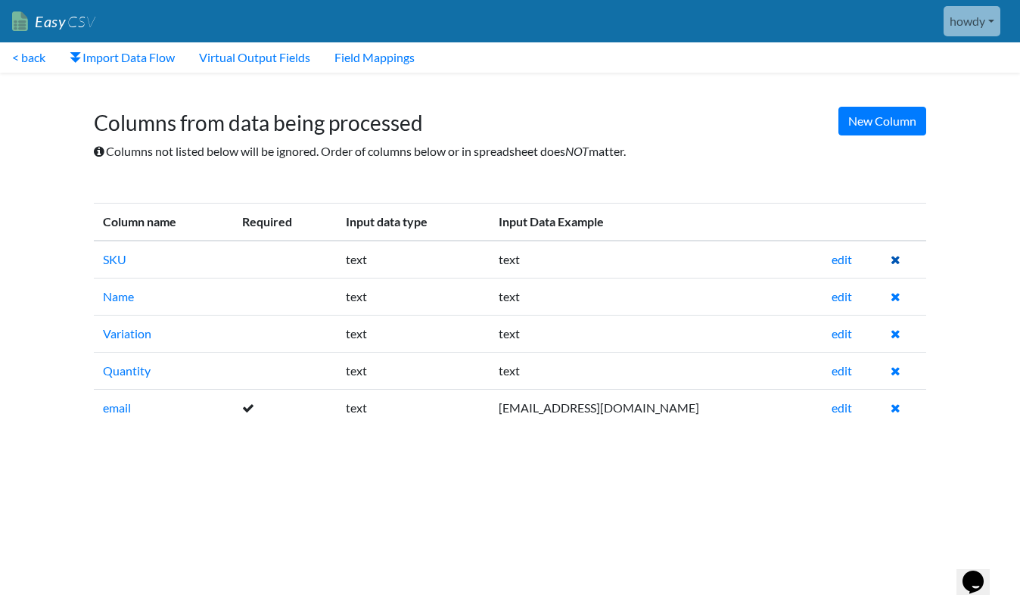
click at [894, 263] on icon at bounding box center [896, 260] width 10 height 12
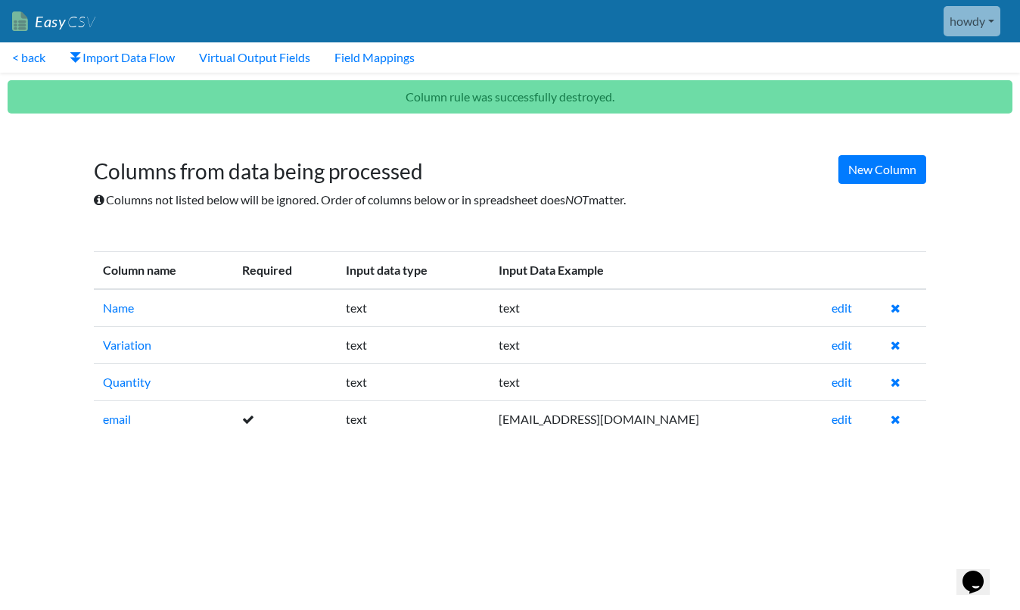
click at [64, 22] on link "Easy CSV" at bounding box center [53, 21] width 83 height 31
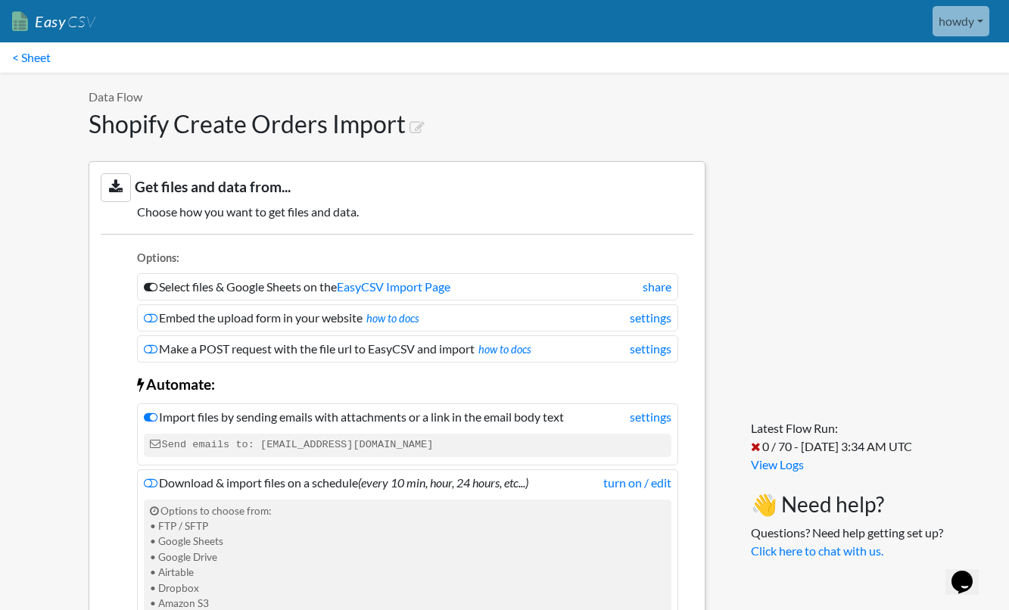
click at [78, 25] on span "CSV" at bounding box center [81, 21] width 30 height 19
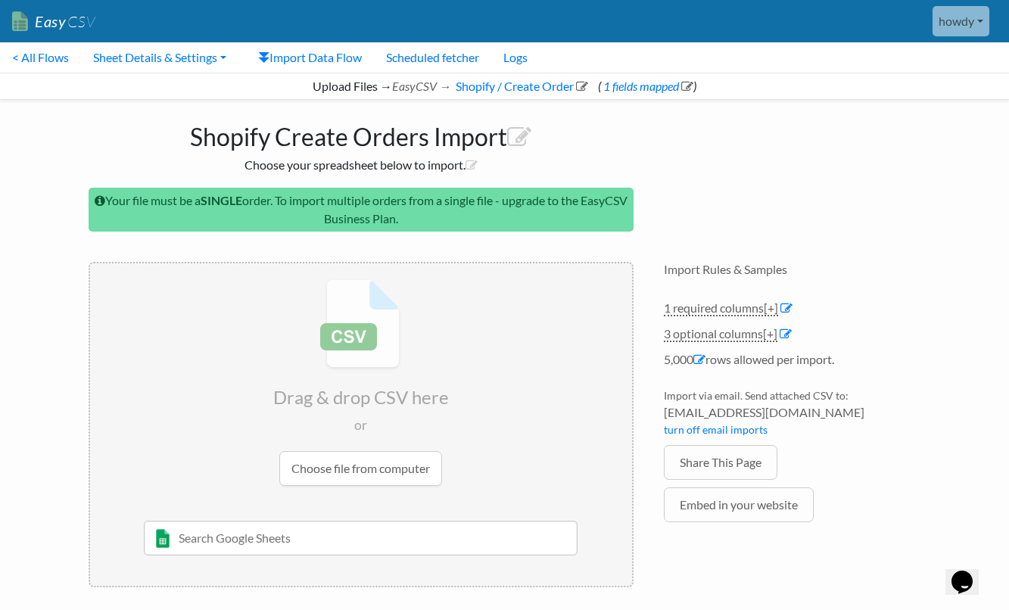
click at [326, 462] on input "file" at bounding box center [361, 382] width 542 height 238
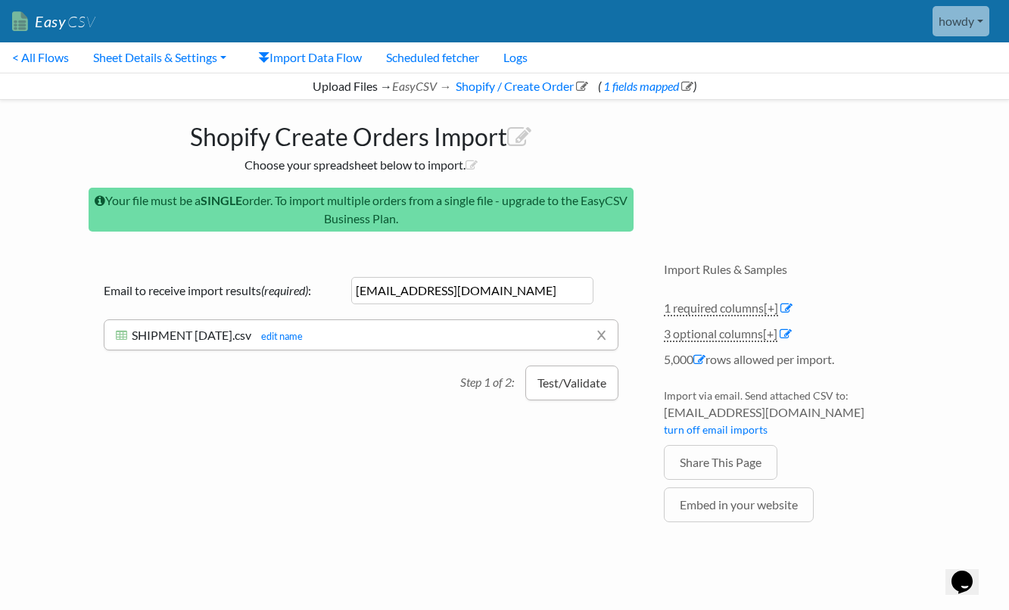
click at [583, 379] on button "Test/Validate" at bounding box center [571, 383] width 93 height 35
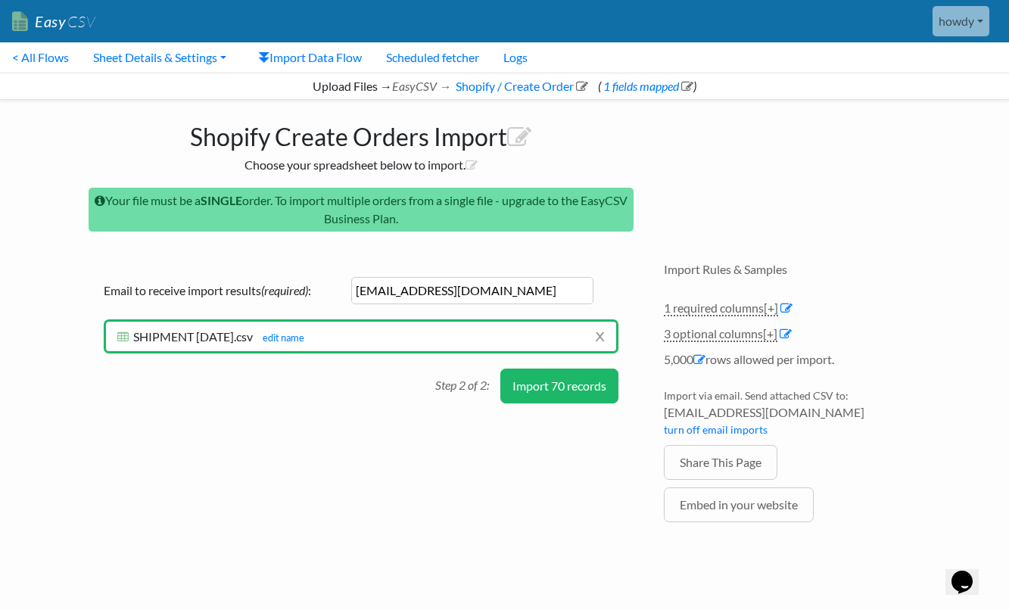
click at [570, 388] on button "Import 70 records" at bounding box center [559, 386] width 118 height 35
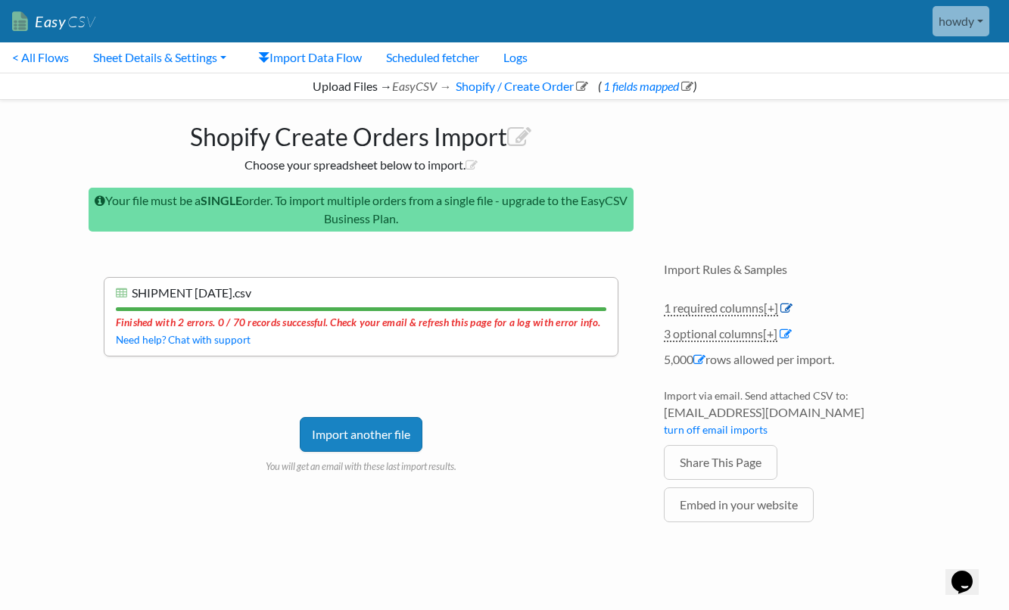
click at [789, 308] on icon at bounding box center [786, 308] width 12 height 12
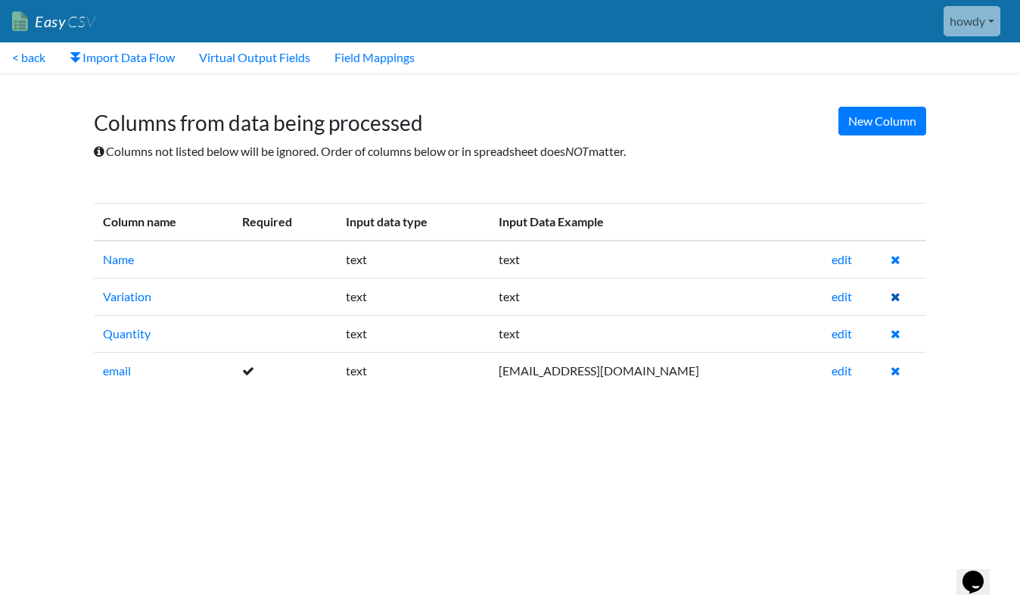
click at [891, 295] on icon at bounding box center [896, 297] width 10 height 12
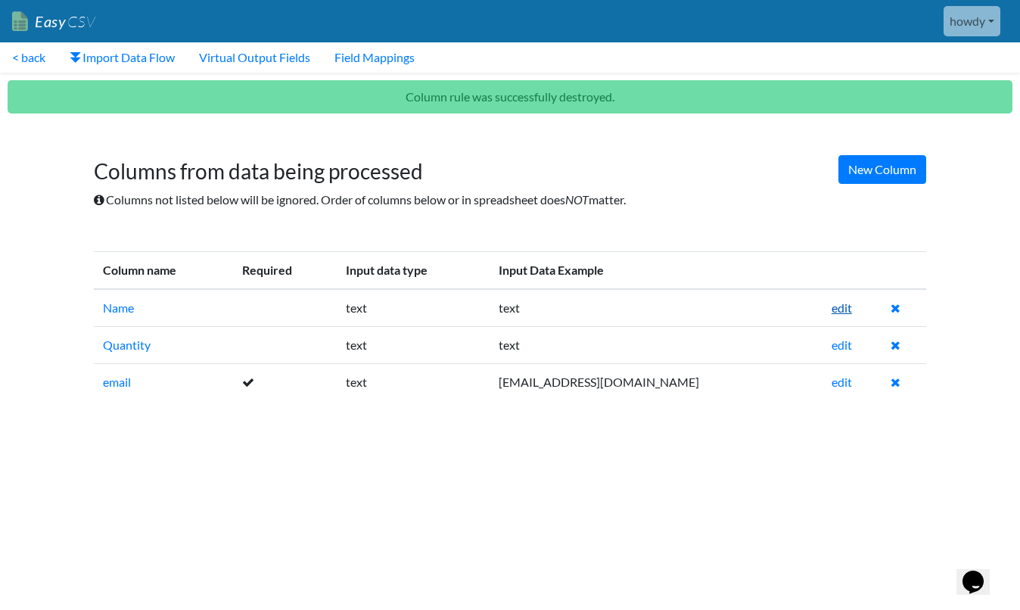
click at [832, 308] on link "edit" at bounding box center [842, 307] width 20 height 14
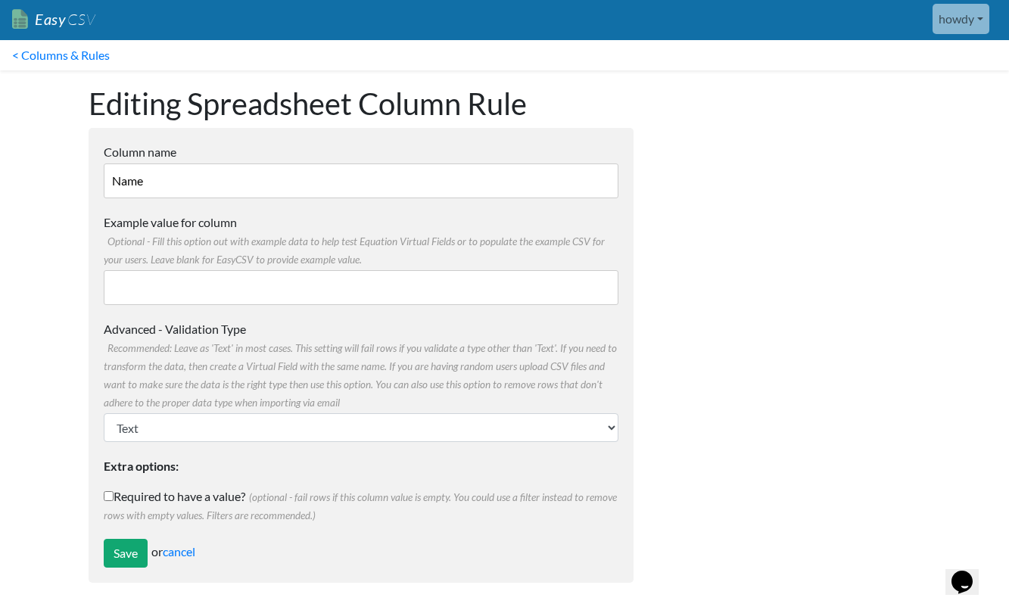
scroll to position [2, 0]
click at [79, 58] on link "< Columns & Rules" at bounding box center [61, 55] width 122 height 30
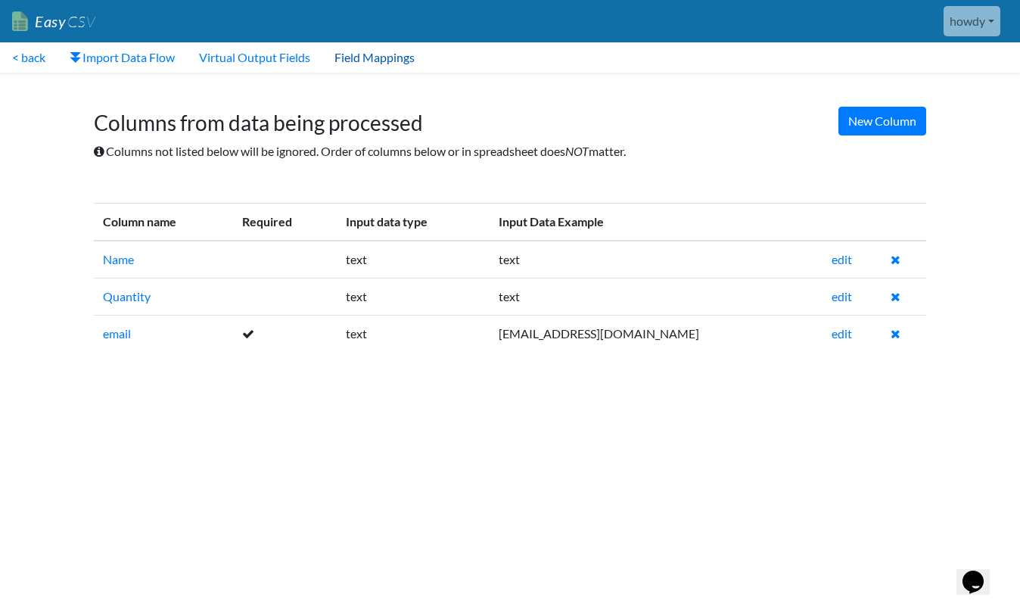
click at [379, 55] on link "Field Mappings" at bounding box center [374, 57] width 104 height 30
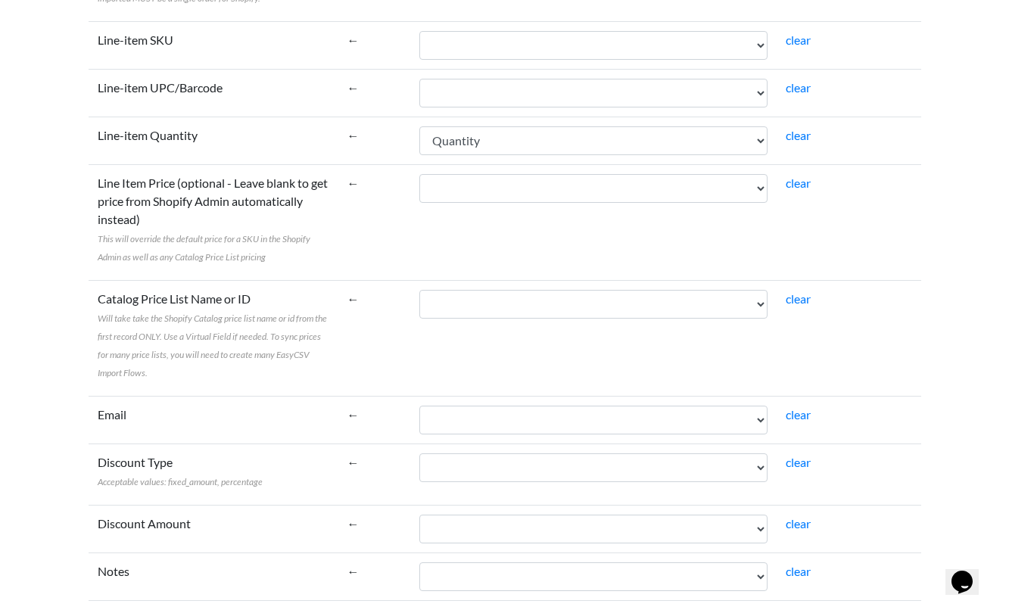
scroll to position [374, 0]
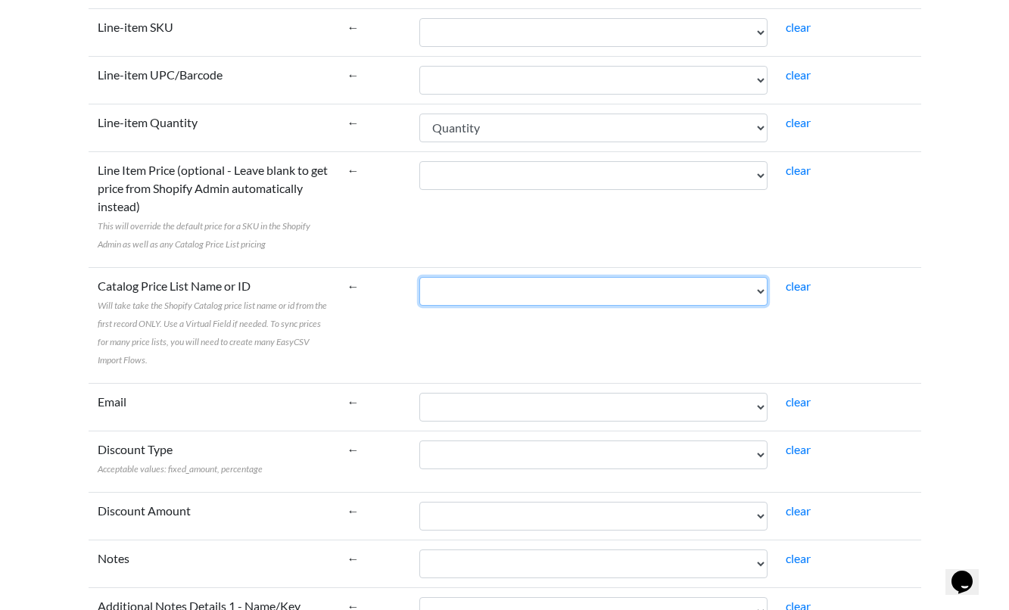
select select "cr_769480"
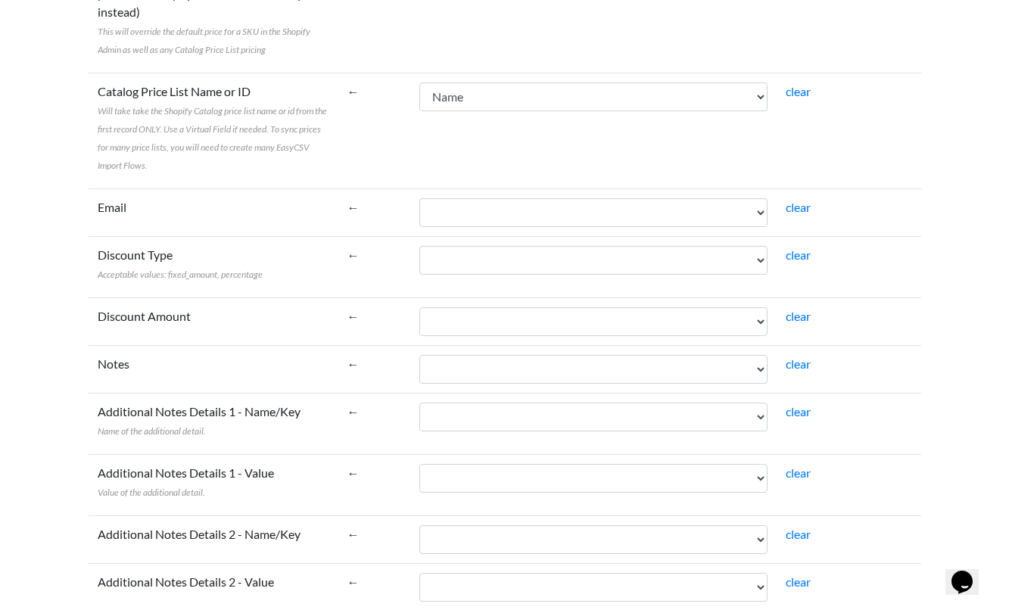
scroll to position [571, 0]
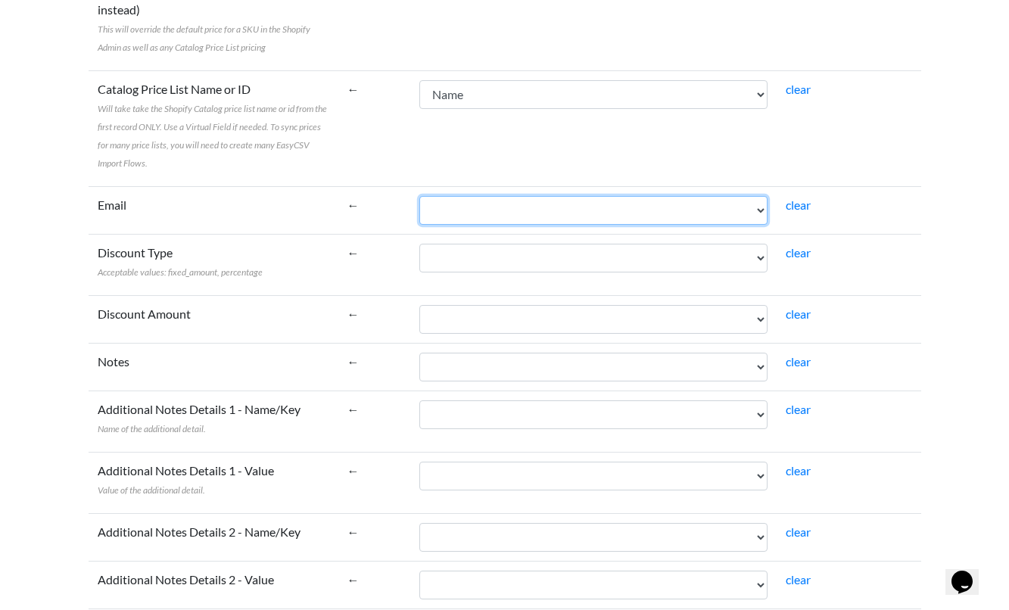
select select "cr_769483"
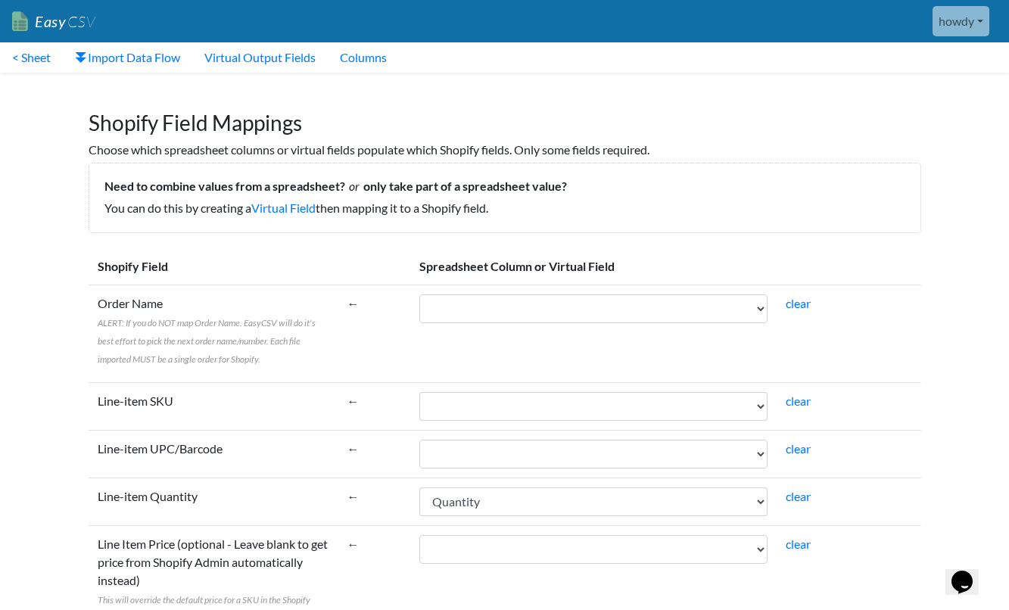
scroll to position [0, 0]
click at [879, 278] on th "Spreadsheet Column or Virtual Field" at bounding box center [665, 266] width 510 height 37
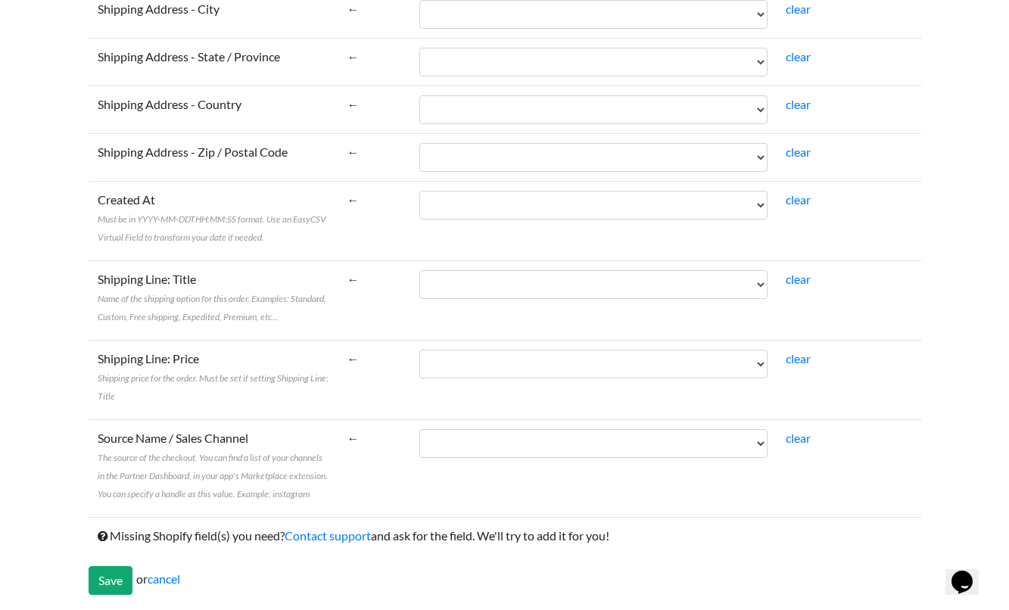
scroll to position [2623, 0]
click at [115, 577] on input "Save" at bounding box center [111, 581] width 44 height 29
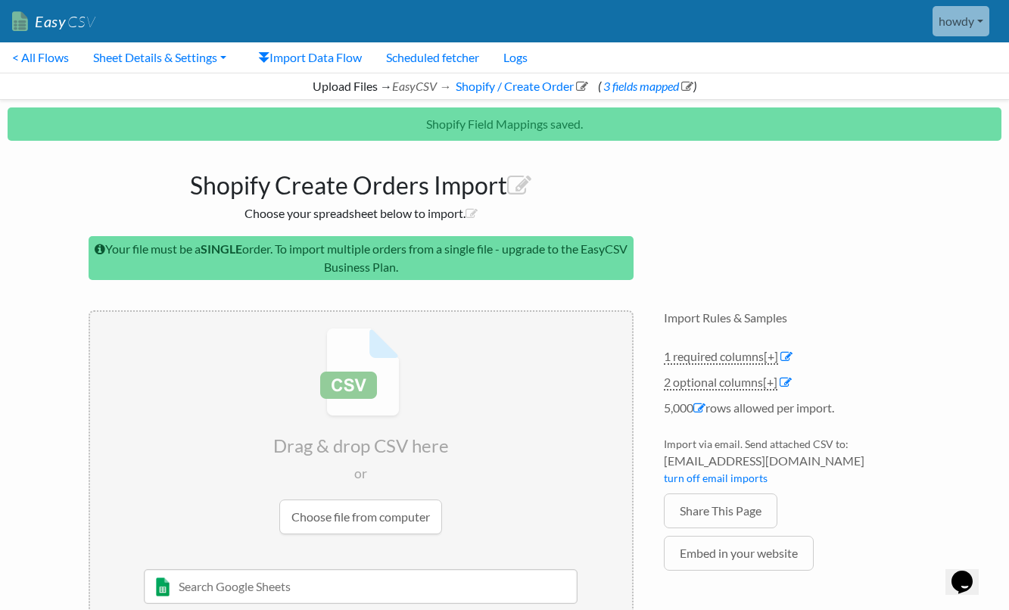
click at [359, 384] on input "file" at bounding box center [361, 431] width 542 height 238
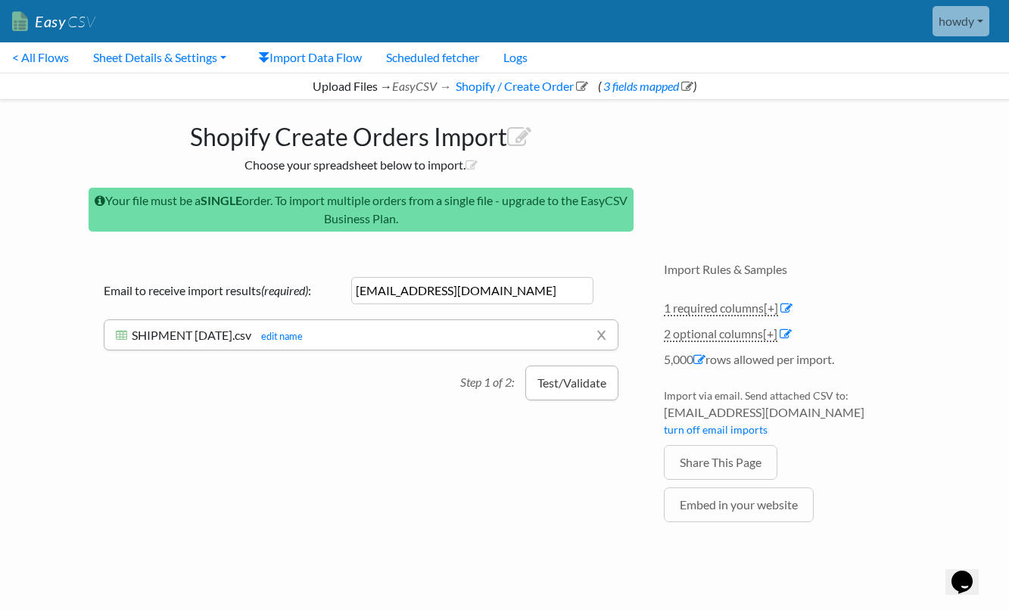
click at [590, 381] on button "Test/Validate" at bounding box center [571, 383] width 93 height 35
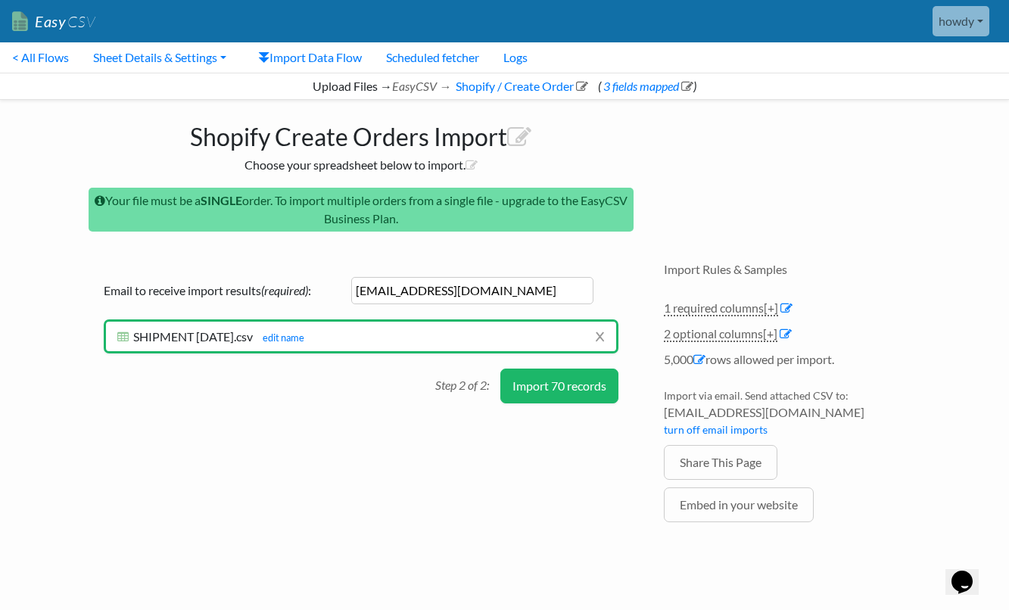
click at [590, 381] on button "Import 70 records" at bounding box center [559, 386] width 118 height 35
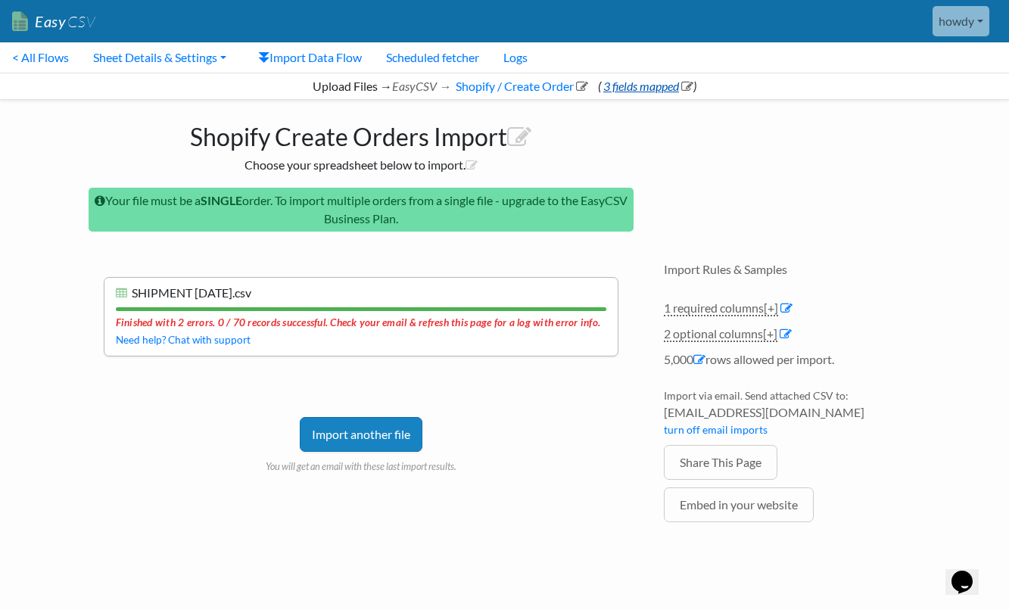
click at [643, 87] on link "3 fields mapped" at bounding box center [647, 86] width 92 height 14
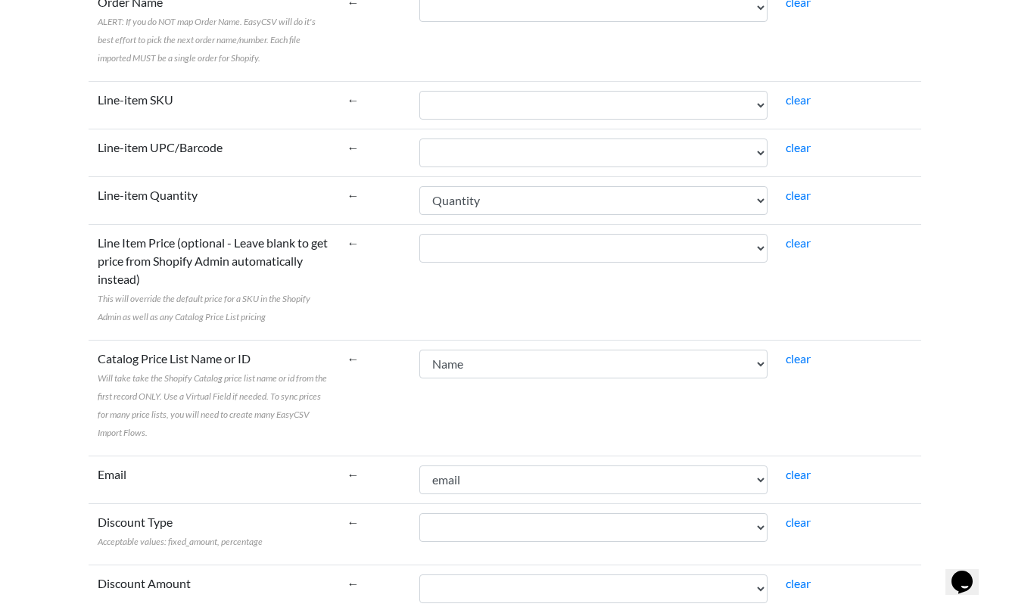
scroll to position [301, 0]
click at [786, 359] on link "clear" at bounding box center [798, 358] width 25 height 14
select select
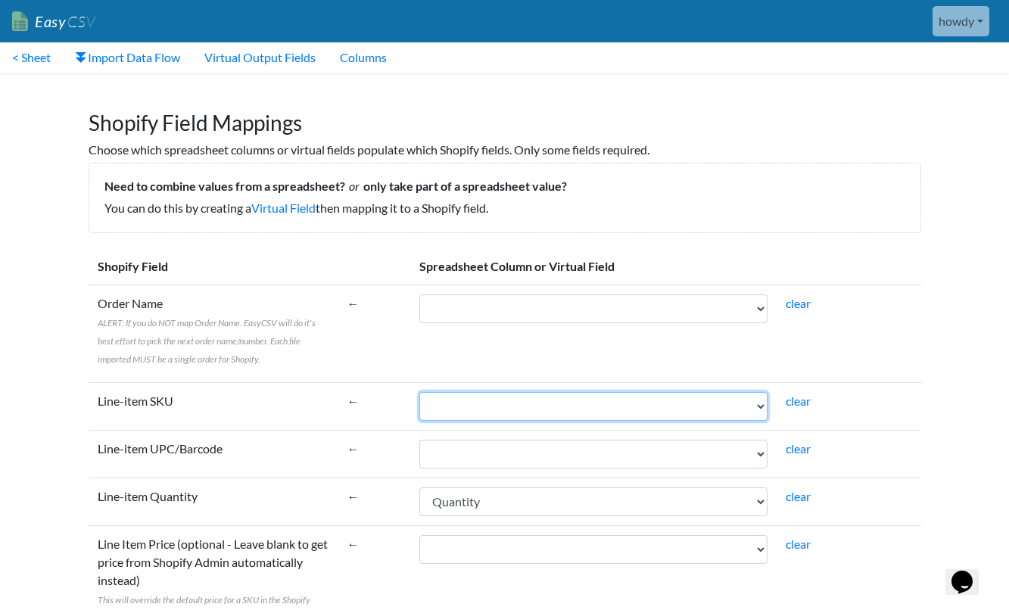
scroll to position [0, 0]
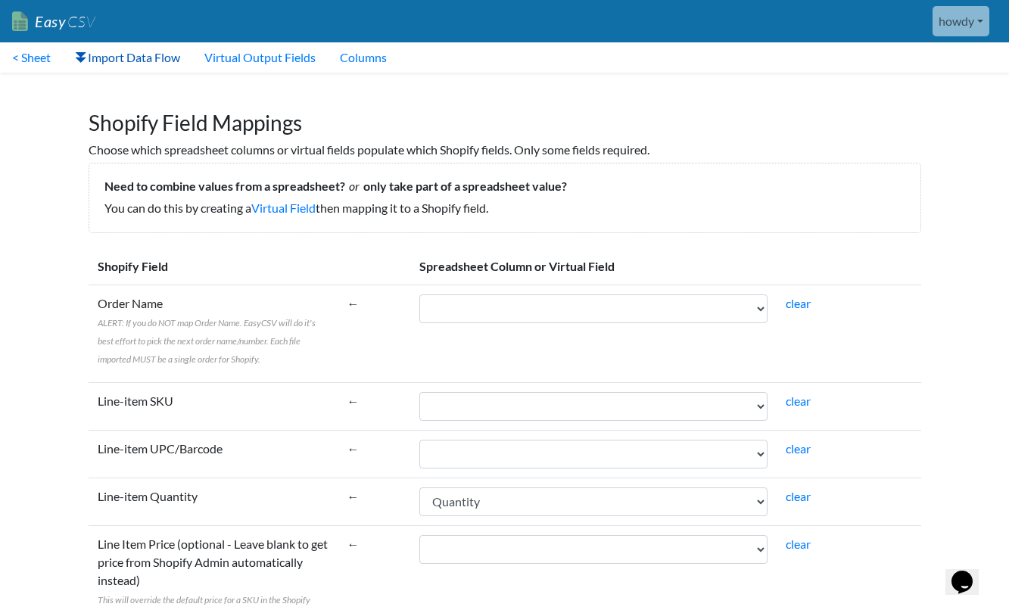
click at [151, 62] on link "Import Data Flow" at bounding box center [127, 57] width 129 height 30
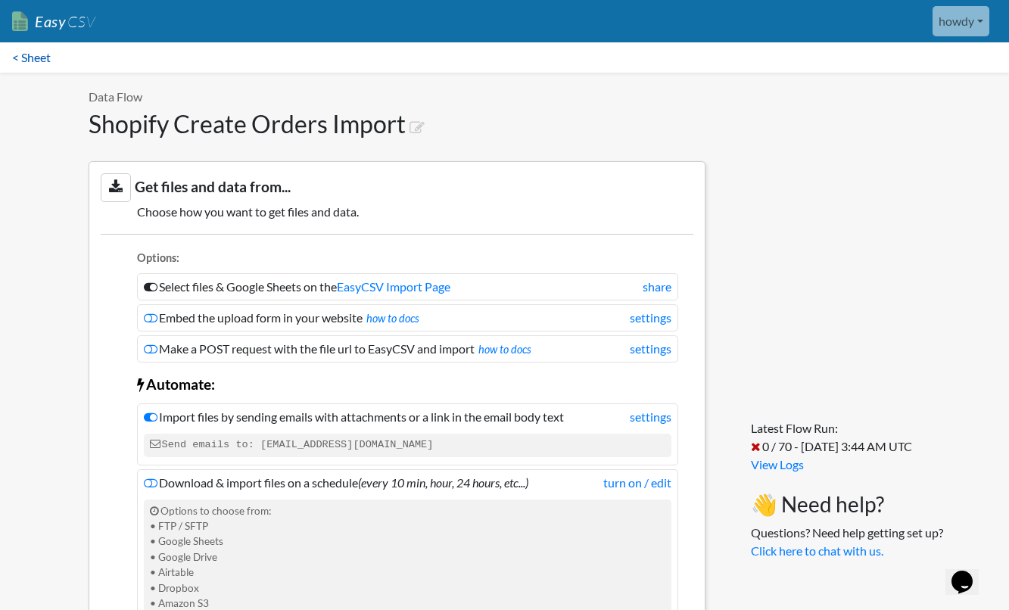
click at [32, 61] on link "< Sheet" at bounding box center [31, 57] width 63 height 30
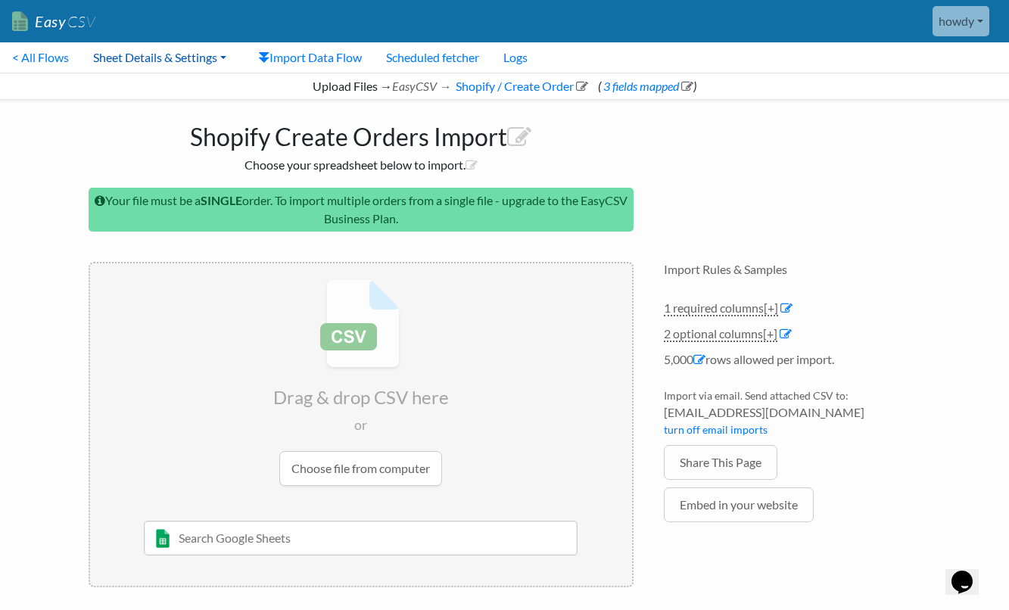
click at [133, 63] on link "Sheet Details & Settings" at bounding box center [159, 57] width 157 height 30
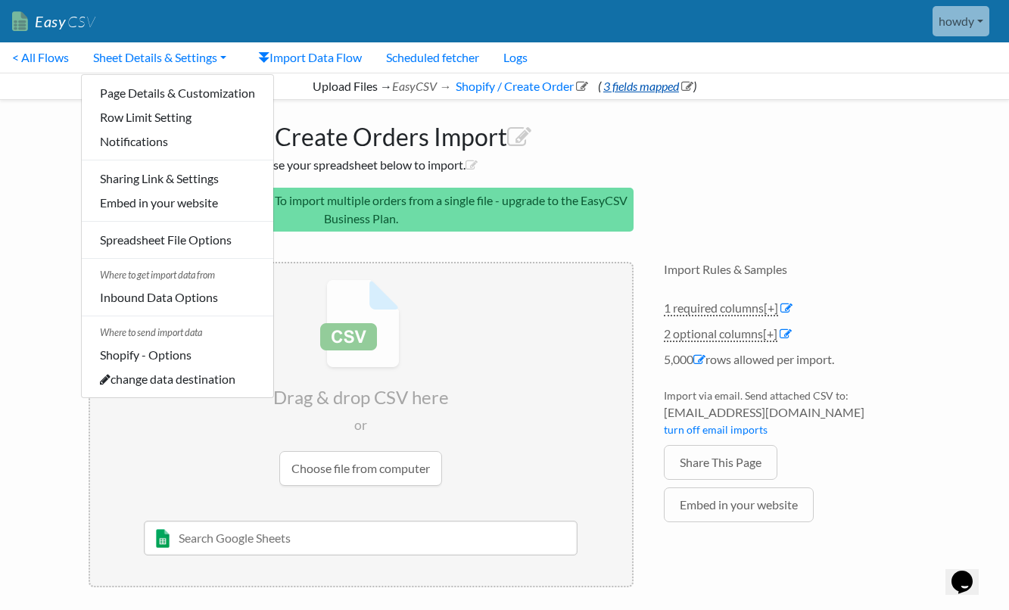
click at [616, 86] on link "3 fields mapped" at bounding box center [647, 86] width 92 height 14
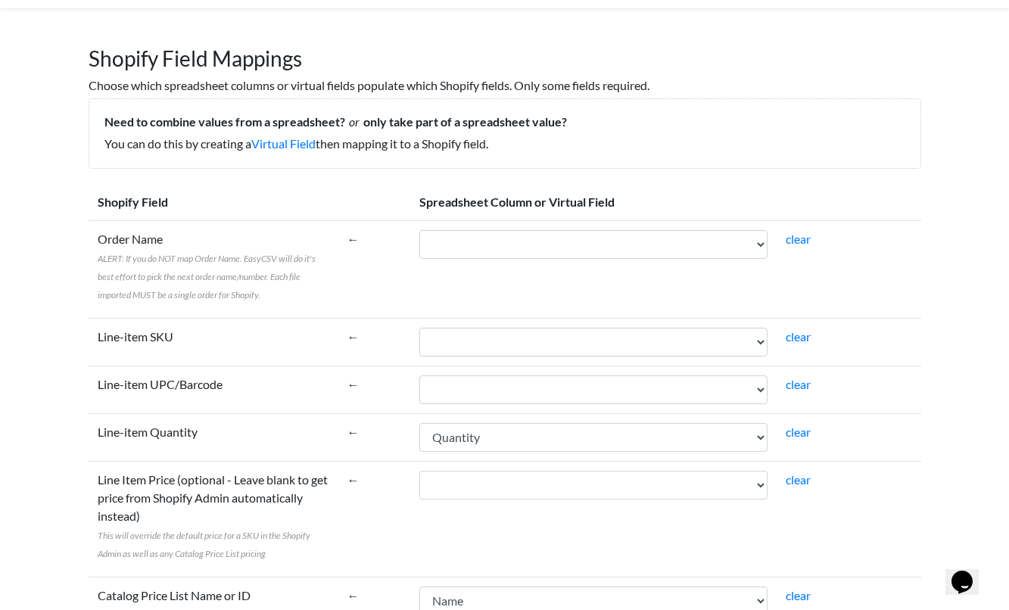
scroll to position [79, 0]
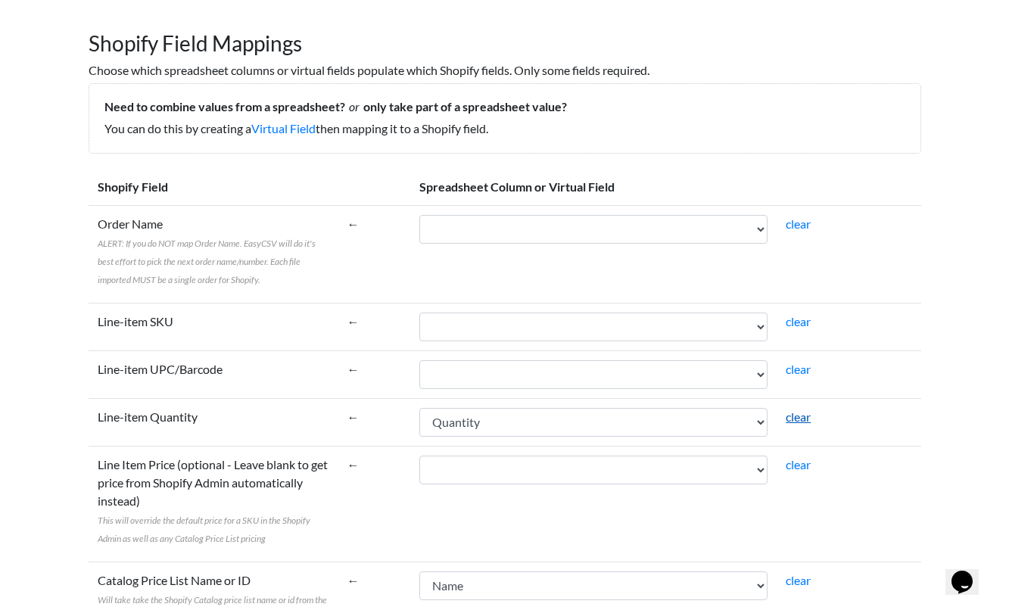
click at [786, 415] on link "clear" at bounding box center [798, 416] width 25 height 14
select select
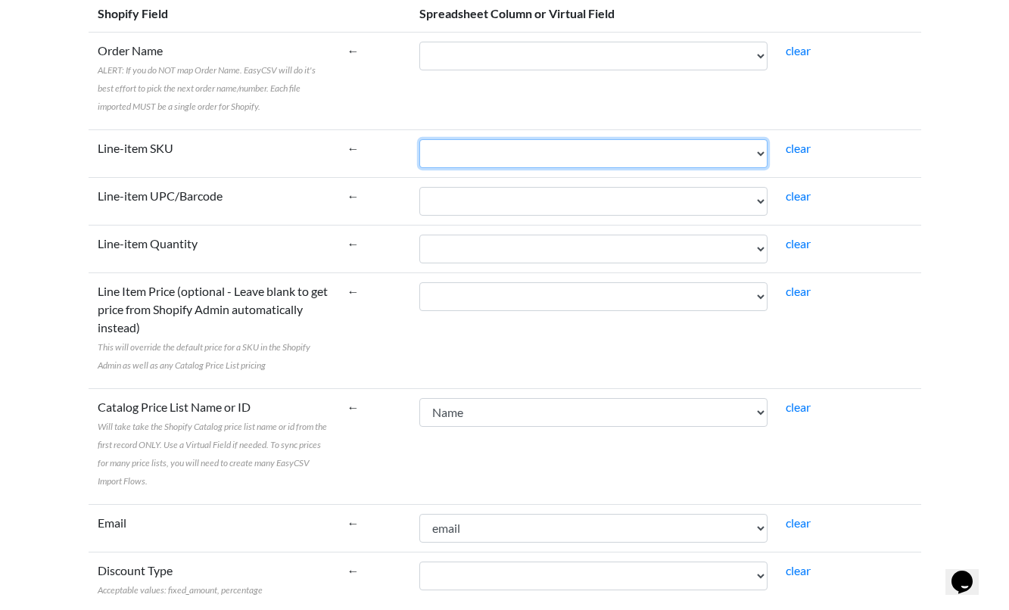
scroll to position [310, 0]
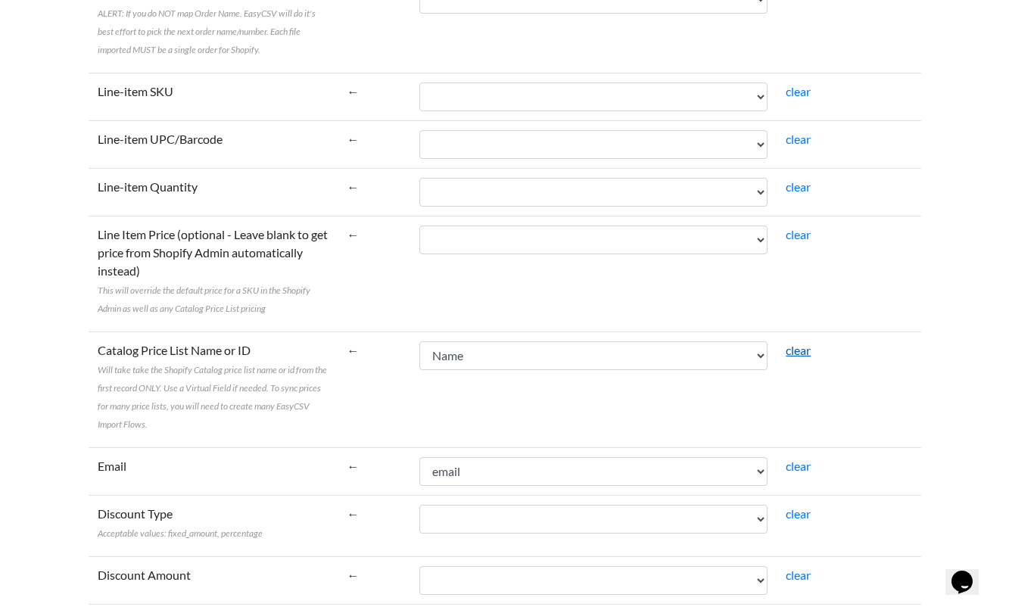
click at [789, 347] on link "clear" at bounding box center [798, 350] width 25 height 14
select select
select select "cr_769482"
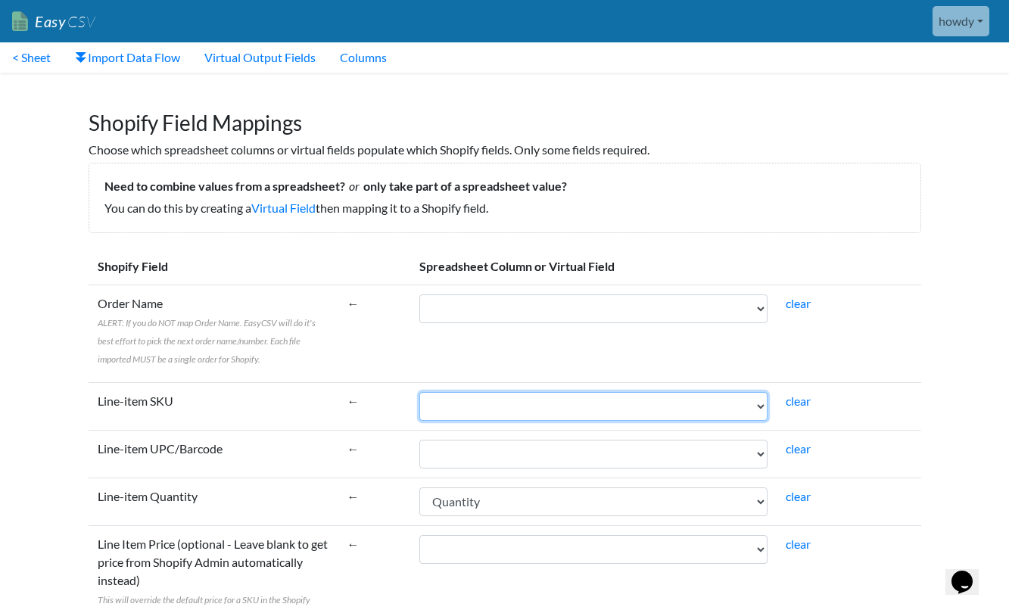
scroll to position [0, 0]
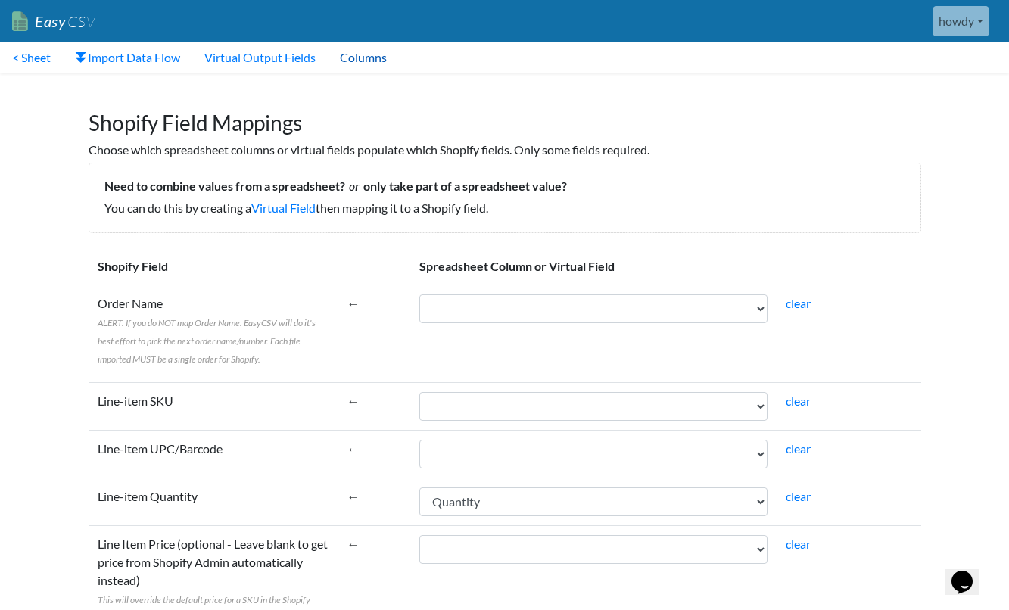
click at [389, 61] on link "Columns" at bounding box center [363, 57] width 71 height 30
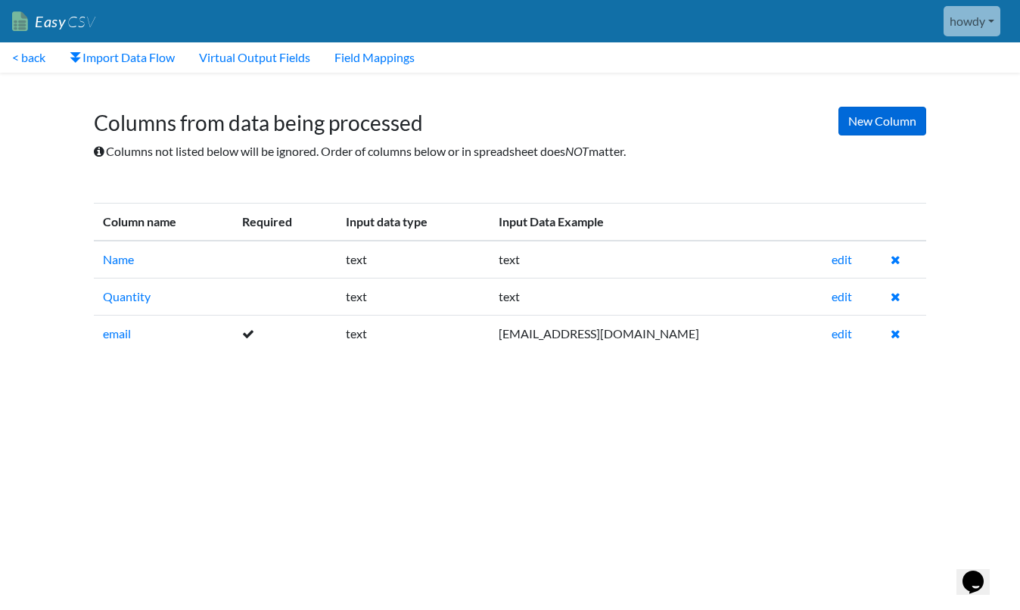
click at [866, 129] on link "New Column" at bounding box center [882, 121] width 88 height 29
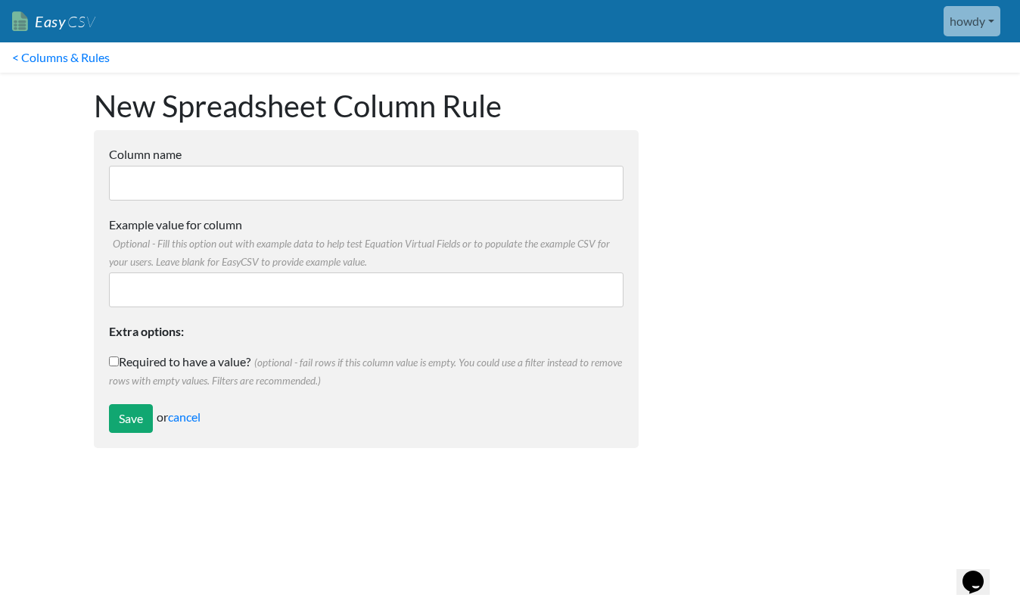
click at [316, 186] on input "Column name" at bounding box center [366, 183] width 515 height 35
type input "sku"
click at [316, 288] on input "Example value for column Optional - Fill this option out with example data to h…" at bounding box center [366, 289] width 515 height 35
type input "sku"
click at [140, 420] on input "Save" at bounding box center [131, 418] width 44 height 29
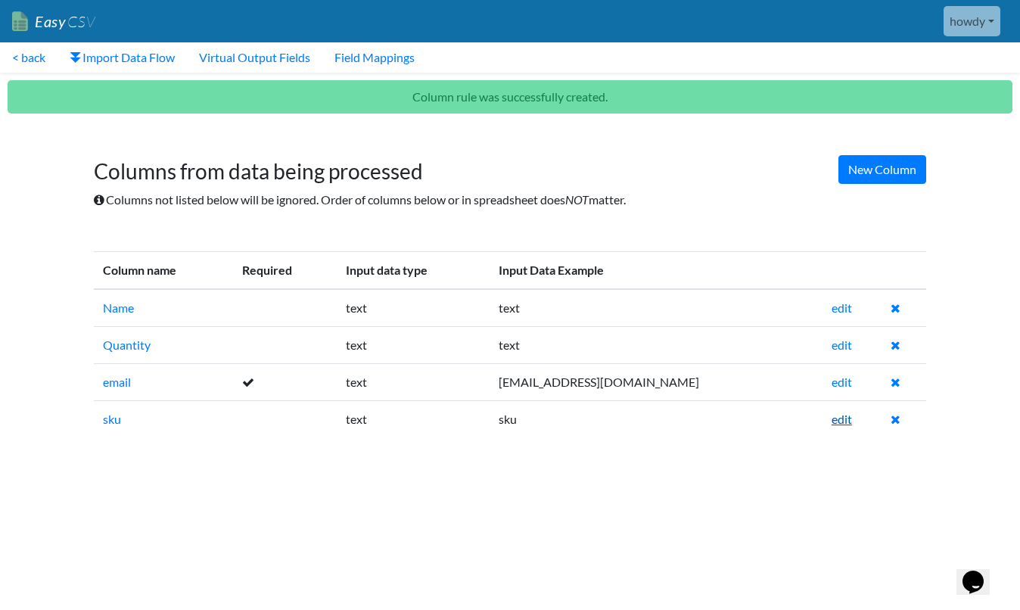
click at [832, 420] on link "edit" at bounding box center [842, 419] width 20 height 14
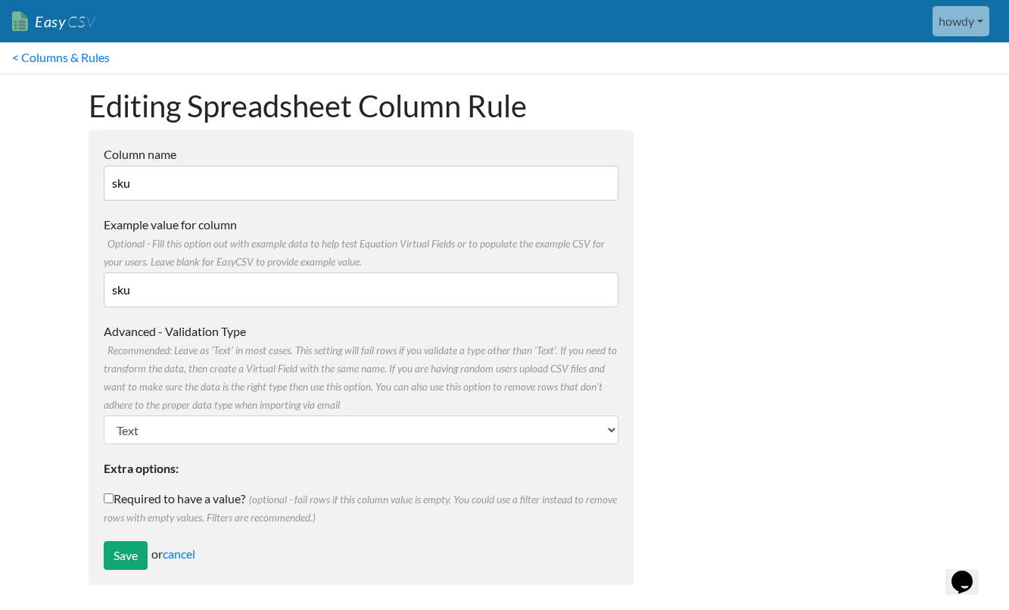
drag, startPoint x: 214, startPoint y: 297, endPoint x: 39, endPoint y: 281, distance: 175.5
click at [39, 282] on body "Easy CSV howdy Echosales All Flows All CSV Generators Business & Plan Info Mana…" at bounding box center [504, 300] width 1009 height 600
type input "SKU"
click at [135, 553] on input "Save" at bounding box center [126, 555] width 44 height 29
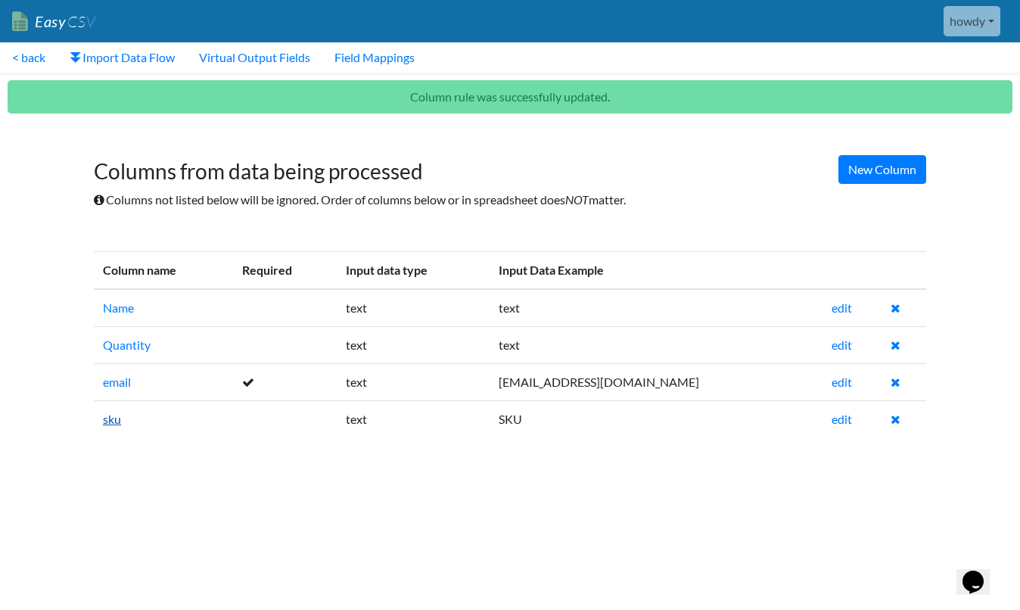
click at [114, 418] on link "sku" at bounding box center [112, 419] width 18 height 14
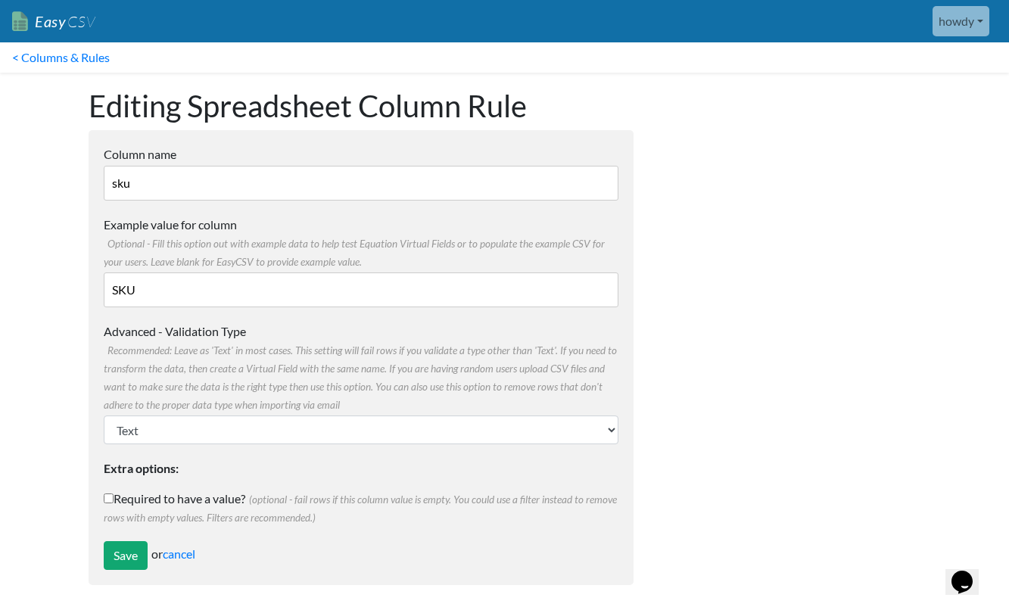
drag, startPoint x: 170, startPoint y: 187, endPoint x: 70, endPoint y: 171, distance: 101.1
type input "SKU"
click at [127, 554] on input "Save" at bounding box center [126, 555] width 44 height 29
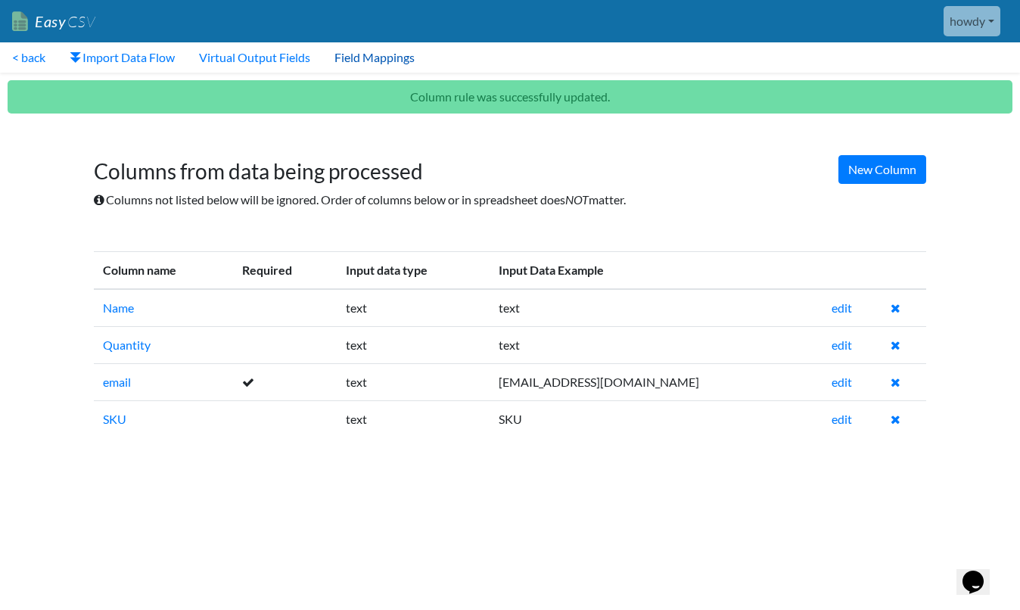
click at [395, 57] on link "Field Mappings" at bounding box center [374, 57] width 104 height 30
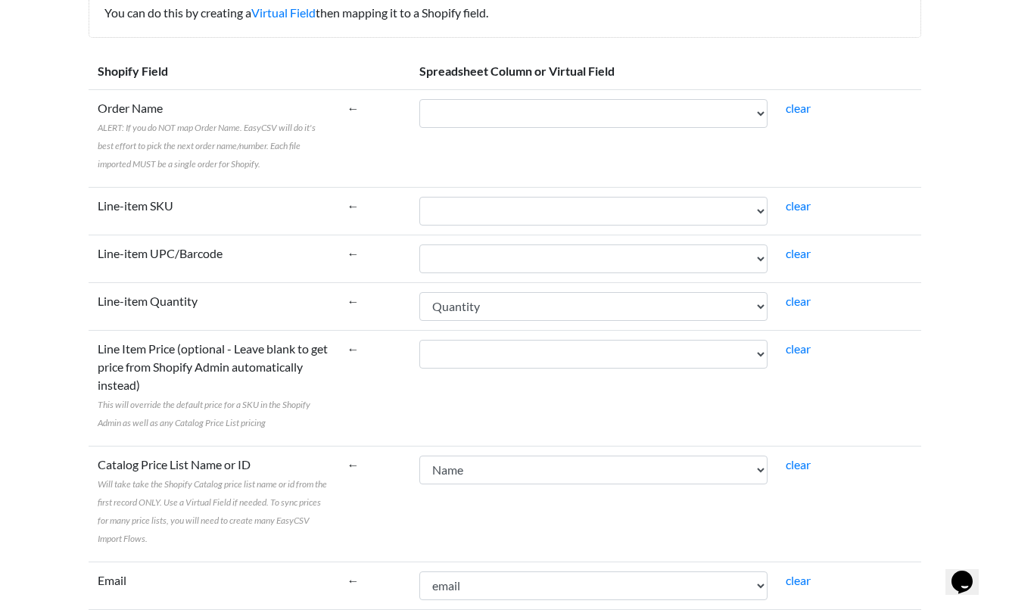
scroll to position [224, 0]
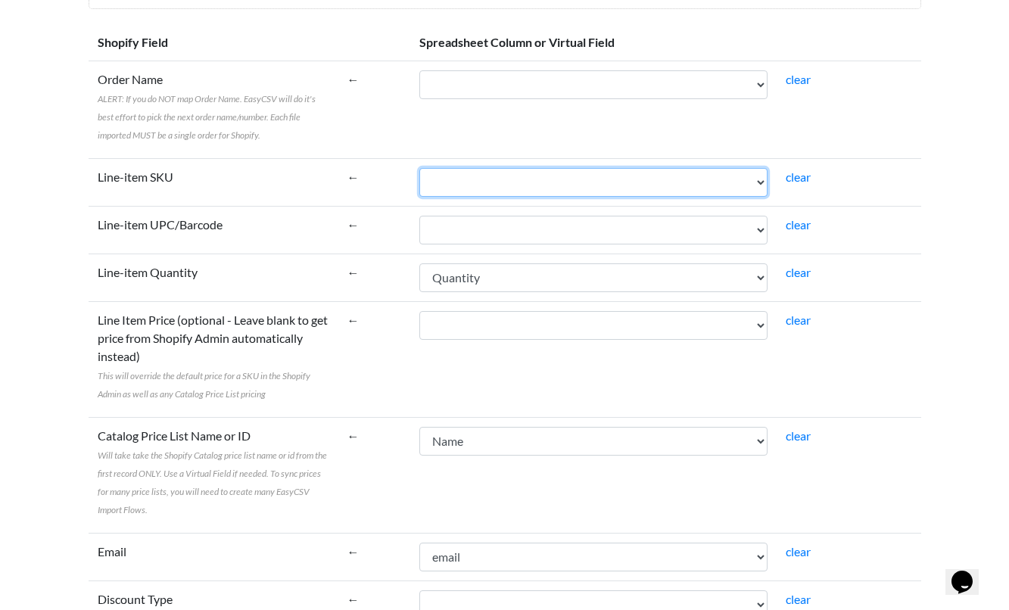
select select "cr_769484"
click at [792, 435] on link "clear" at bounding box center [798, 435] width 25 height 14
select select
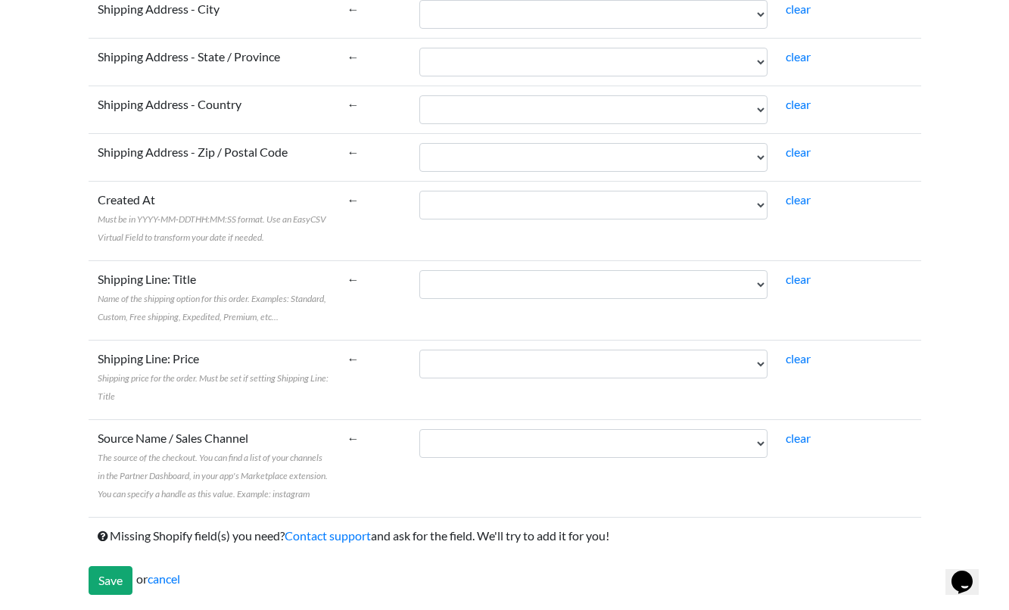
scroll to position [2623, 0]
click at [105, 574] on input "Save" at bounding box center [111, 581] width 44 height 29
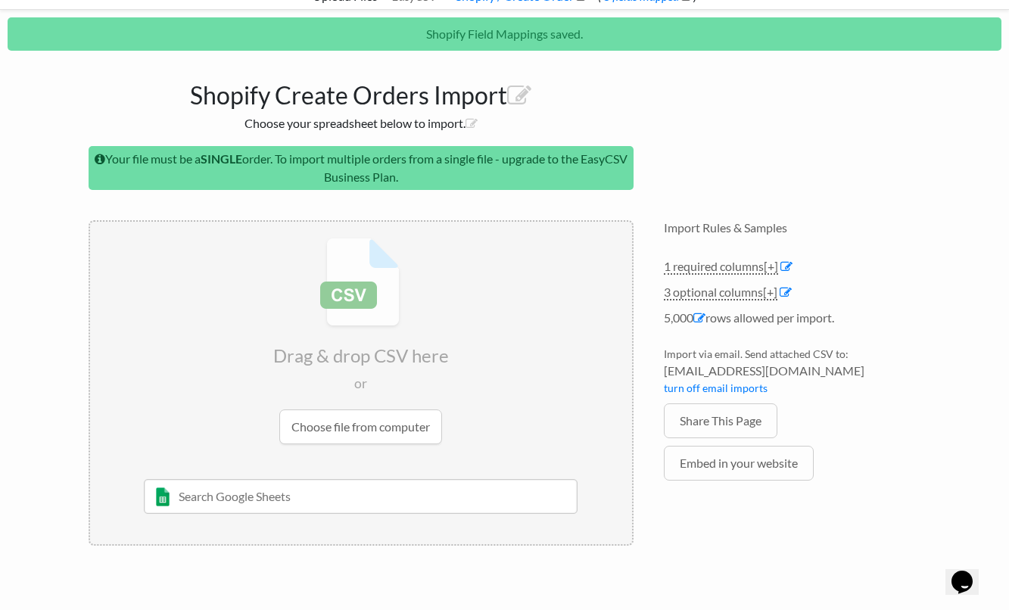
scroll to position [231, 0]
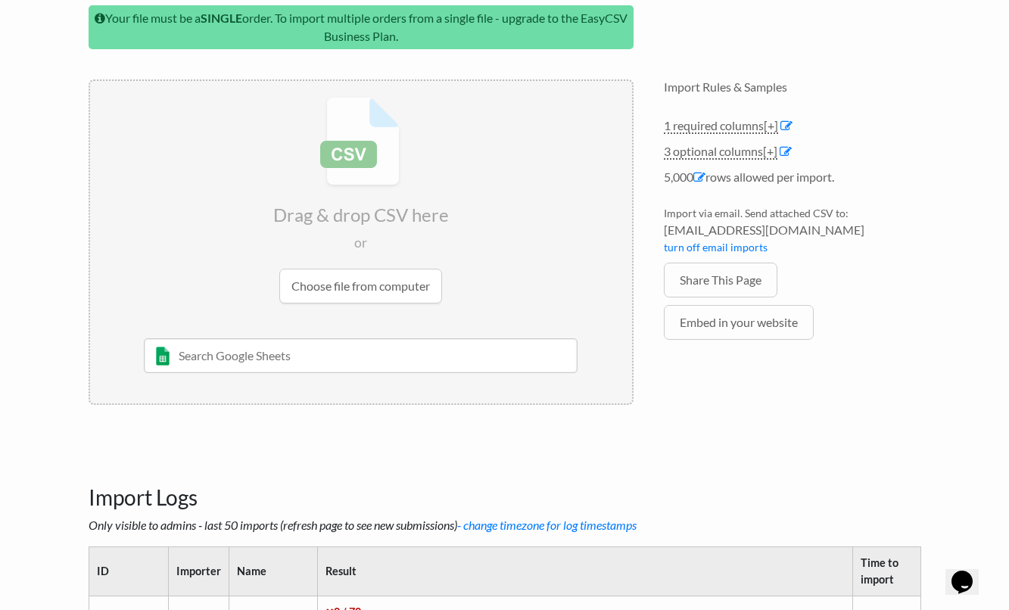
click at [330, 277] on input "file" at bounding box center [361, 200] width 542 height 238
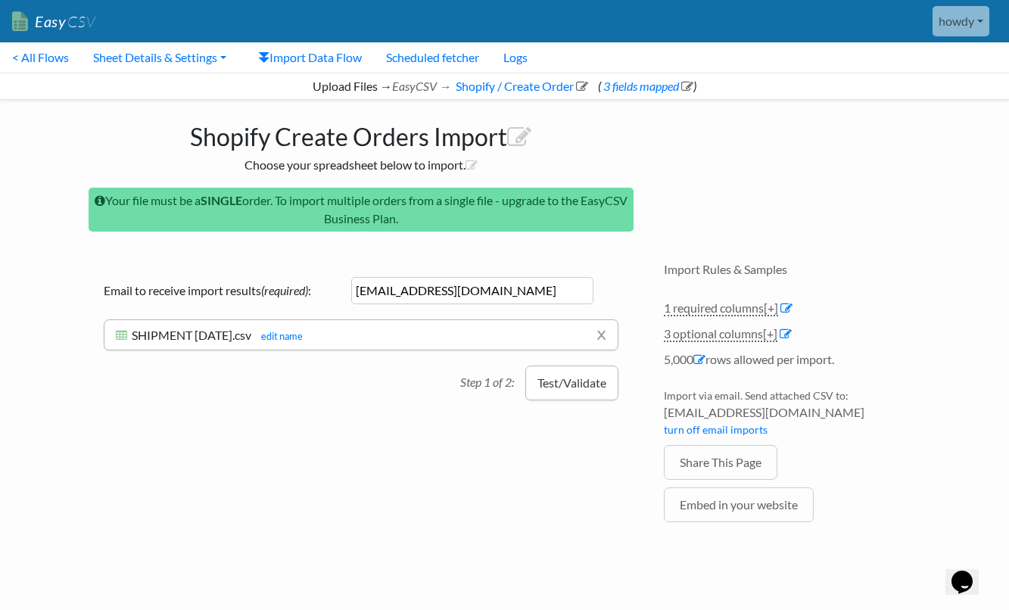
scroll to position [0, 0]
click at [579, 375] on button "Test/Validate" at bounding box center [571, 383] width 93 height 35
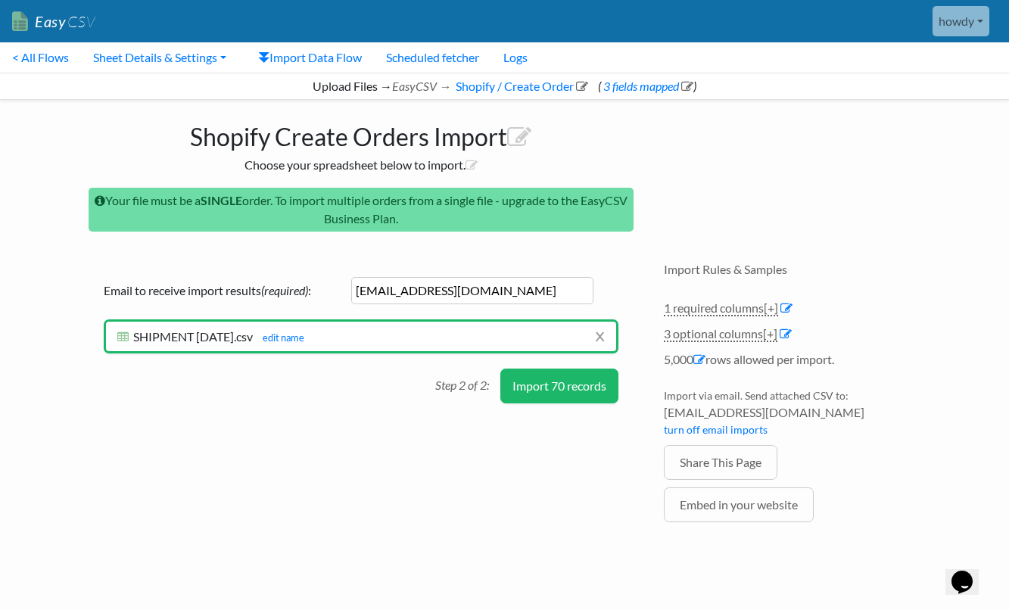
click at [565, 390] on button "Import 70 records" at bounding box center [559, 386] width 118 height 35
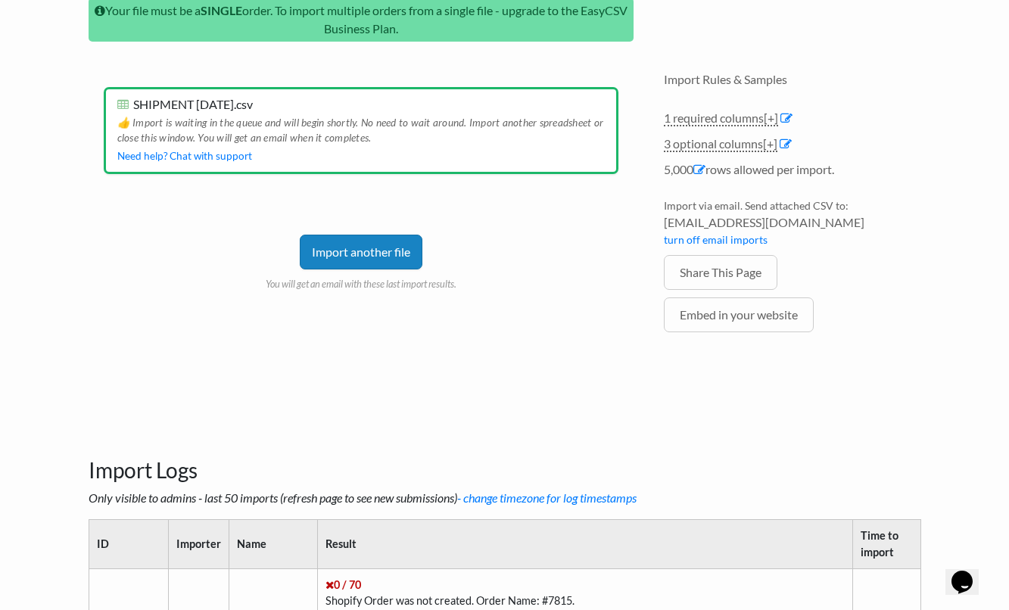
scroll to position [36, 0]
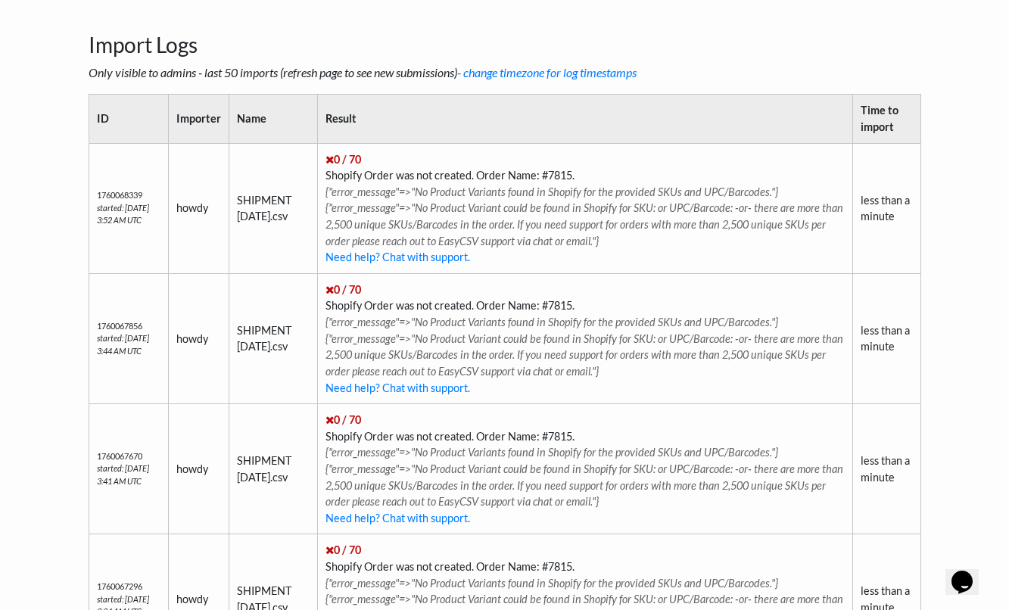
scroll to position [636, 0]
